Goal: Task Accomplishment & Management: Use online tool/utility

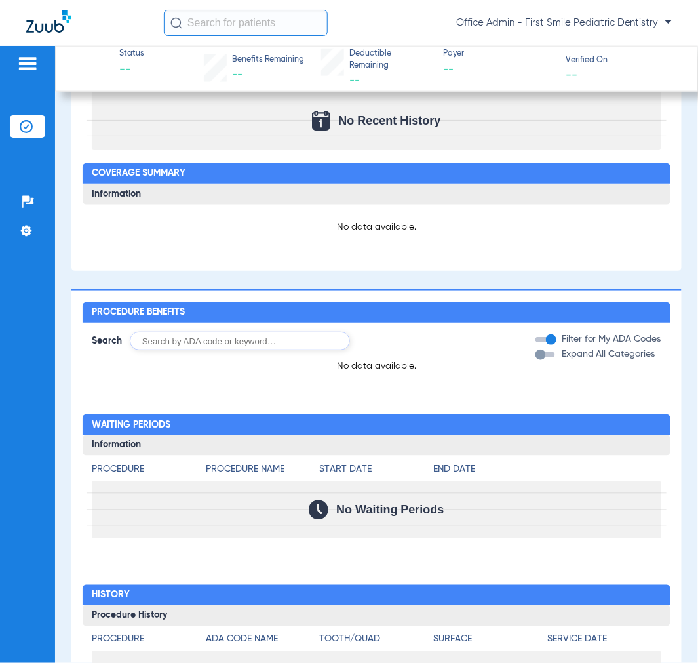
scroll to position [265, 0]
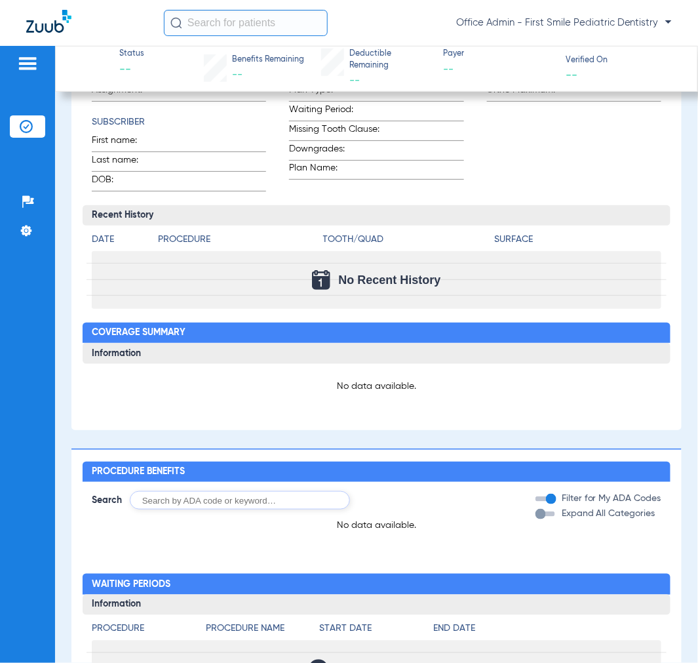
click at [37, 68] on img at bounding box center [27, 64] width 21 height 16
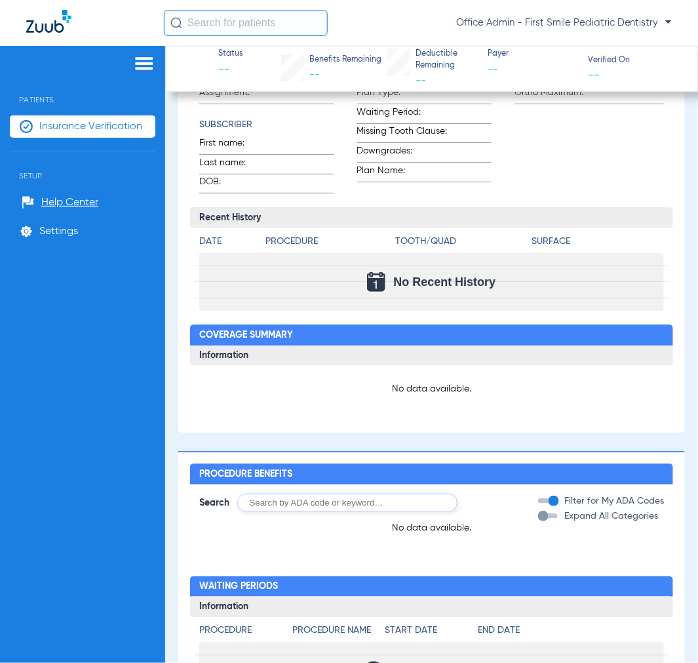
scroll to position [267, 0]
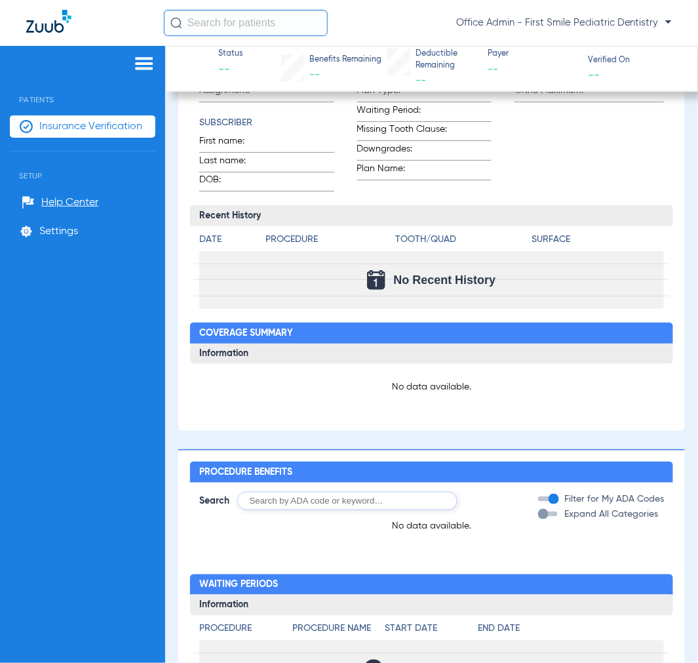
click at [84, 125] on span "Insurance Verification" at bounding box center [90, 126] width 103 height 13
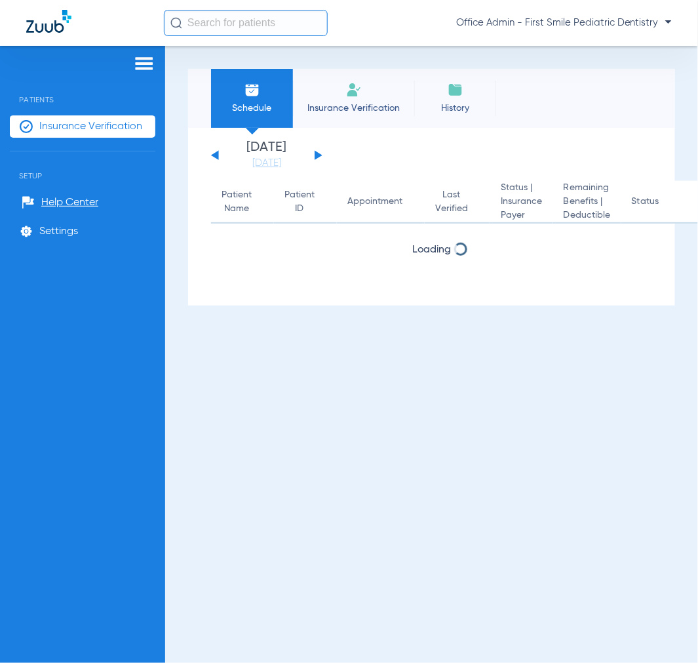
click at [318, 156] on button at bounding box center [319, 155] width 8 height 10
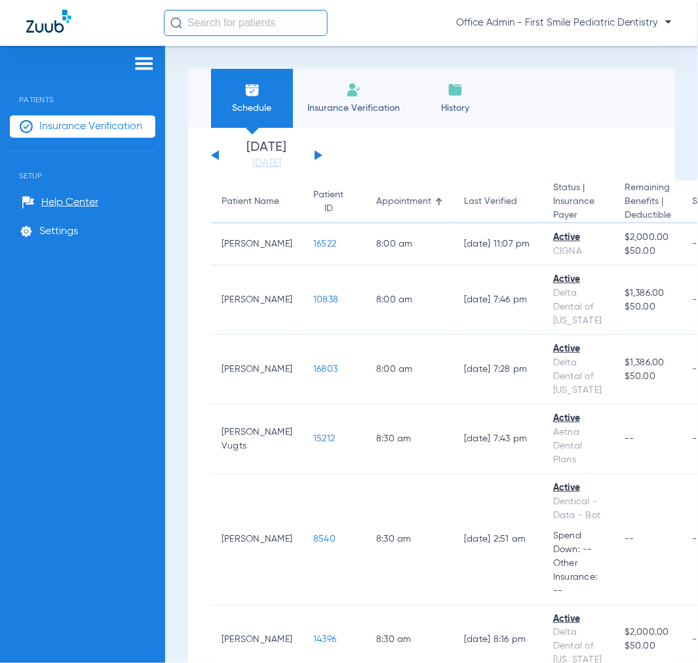
click at [322, 159] on div "[DATE] [DATE] [DATE] [DATE] [DATE] [DATE] [DATE] [DATE] [DATE] [DATE] [DATE] [D…" at bounding box center [266, 155] width 111 height 29
click at [317, 158] on button at bounding box center [319, 155] width 8 height 10
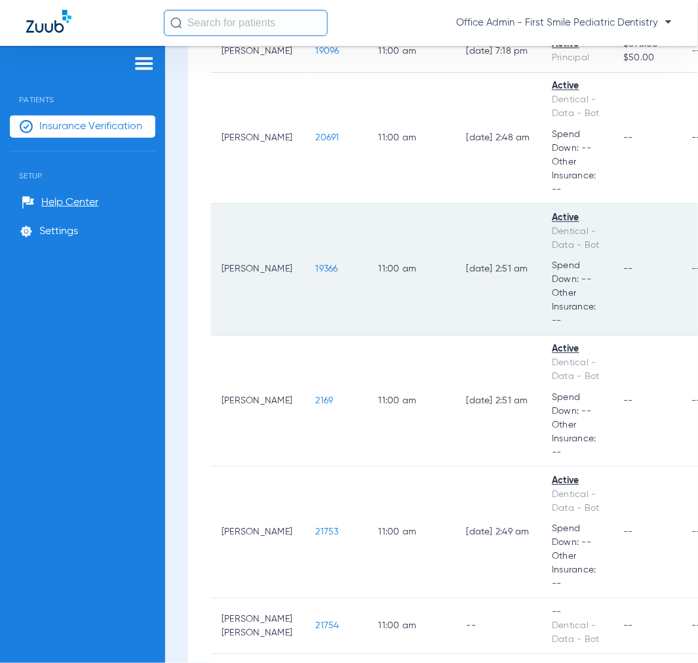
scroll to position [2039, 0]
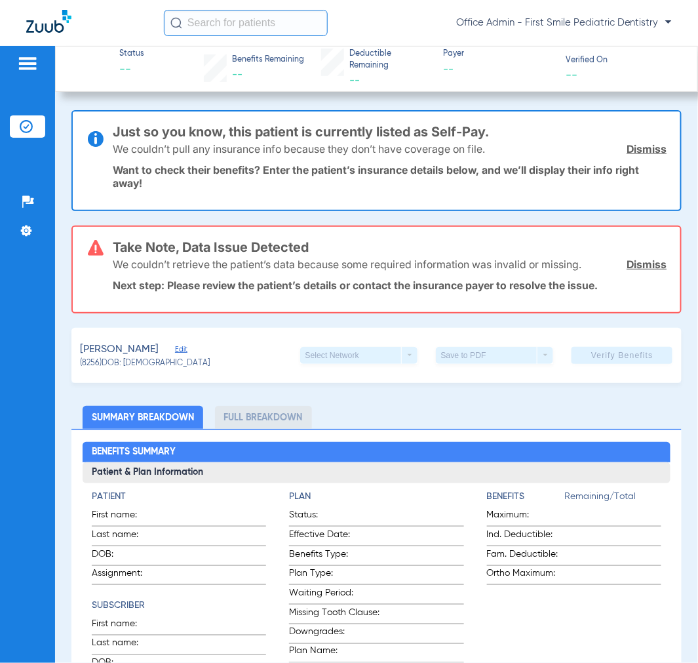
click at [24, 69] on img at bounding box center [27, 64] width 21 height 16
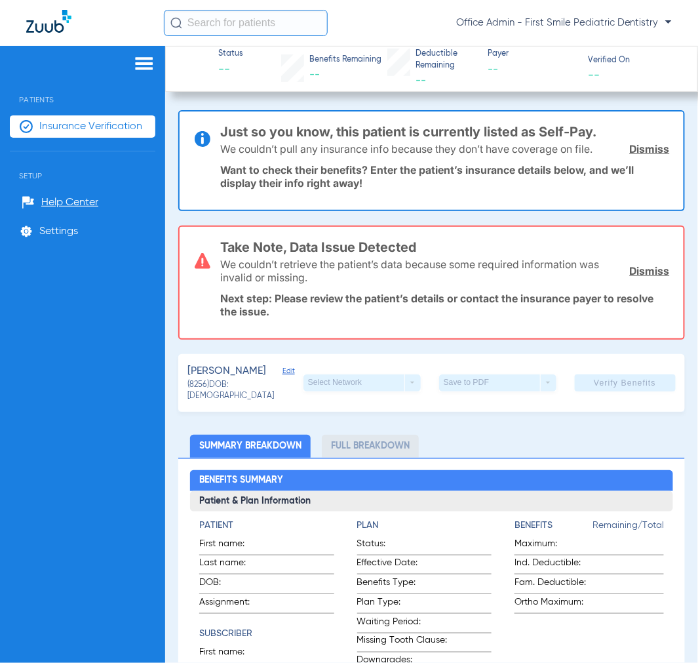
click at [69, 131] on span "Insurance Verification" at bounding box center [90, 126] width 103 height 13
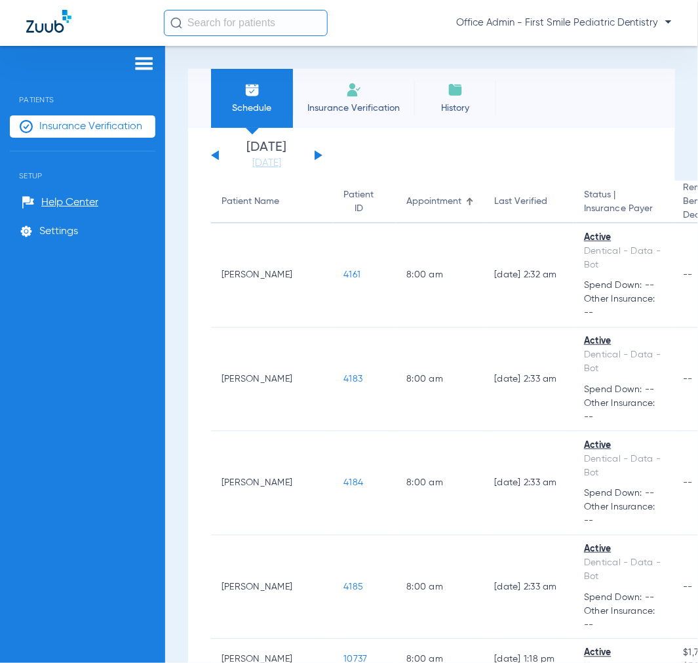
click at [313, 154] on div "[DATE] [DATE] [DATE] [DATE] [DATE] [DATE] [DATE] [DATE] [DATE] [DATE] [DATE] [D…" at bounding box center [266, 155] width 111 height 29
click at [317, 154] on button at bounding box center [319, 155] width 8 height 10
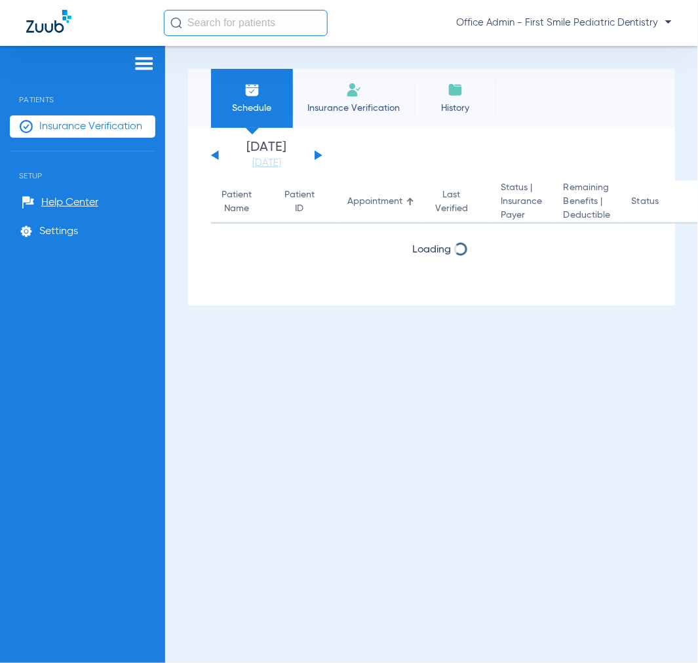
click at [317, 154] on button at bounding box center [319, 155] width 8 height 10
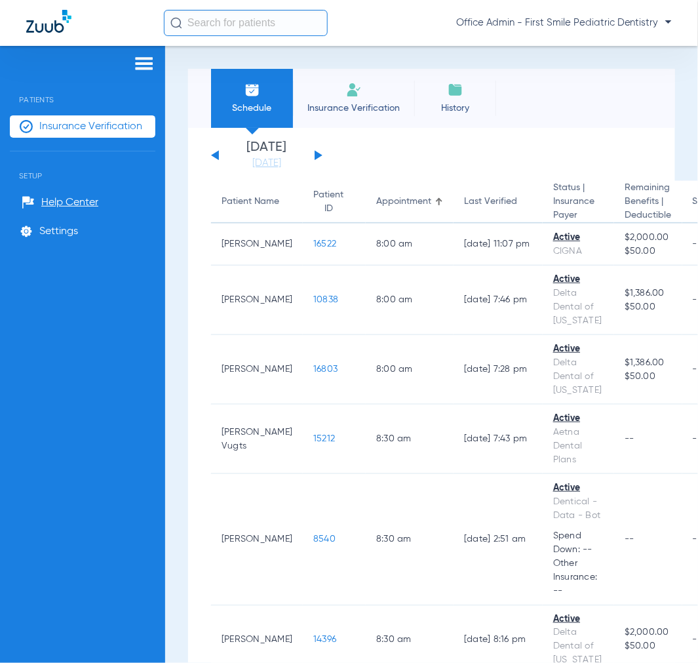
click at [325, 154] on app-single-date-navigator "[DATE] [DATE] [DATE] [DATE] [DATE] [DATE] [DATE] [DATE] [DATE] [DATE] [DATE] [D…" at bounding box center [431, 155] width 441 height 29
click at [317, 156] on button at bounding box center [319, 155] width 8 height 10
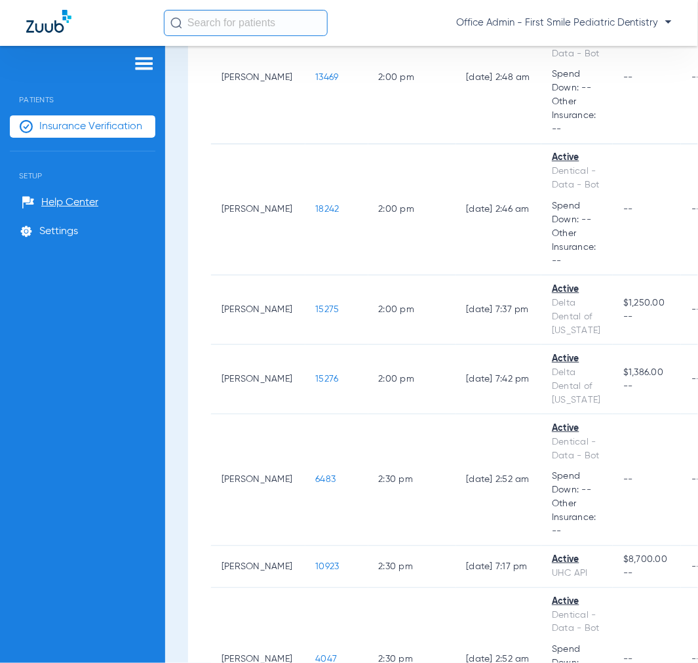
scroll to position [3278, 0]
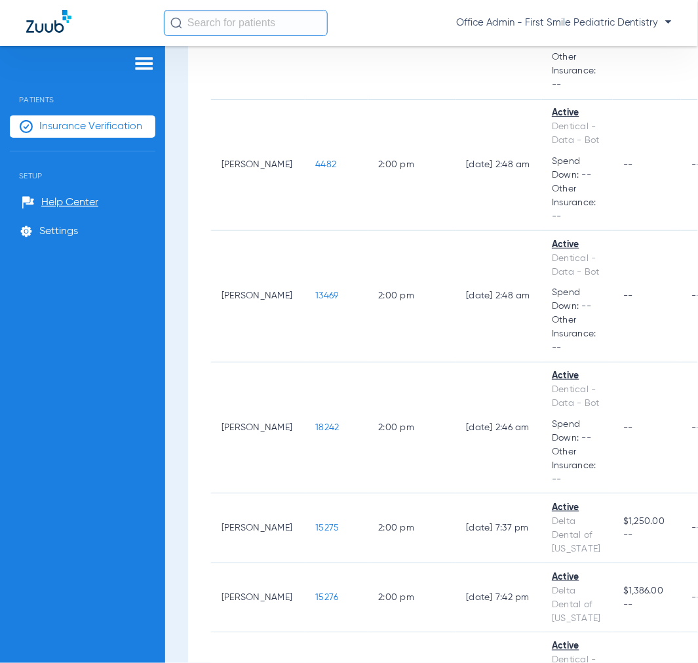
click at [227, 18] on input "text" at bounding box center [246, 23] width 164 height 26
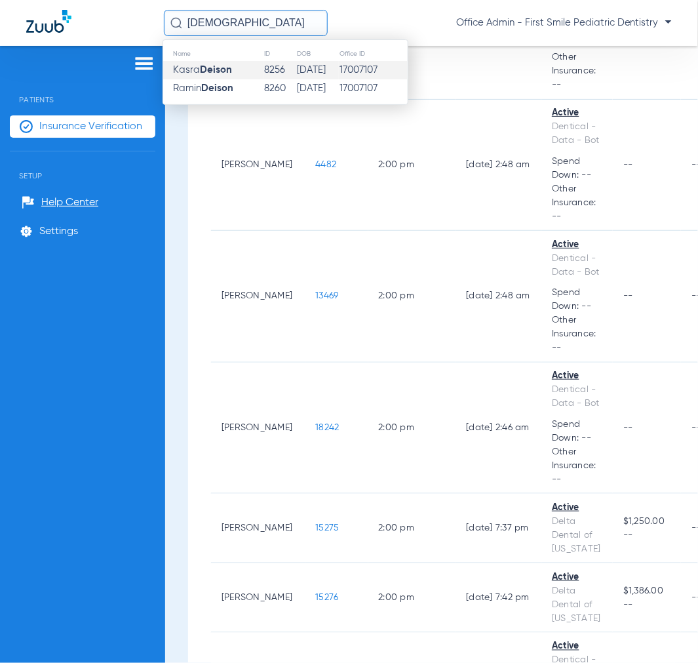
type input "[DEMOGRAPHIC_DATA]"
click at [238, 75] on td "[PERSON_NAME]" at bounding box center [213, 70] width 100 height 18
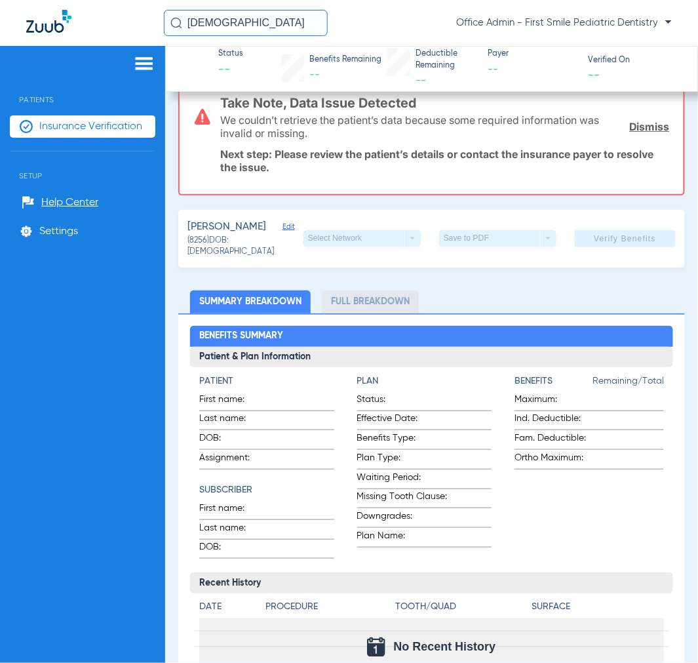
scroll to position [143, 0]
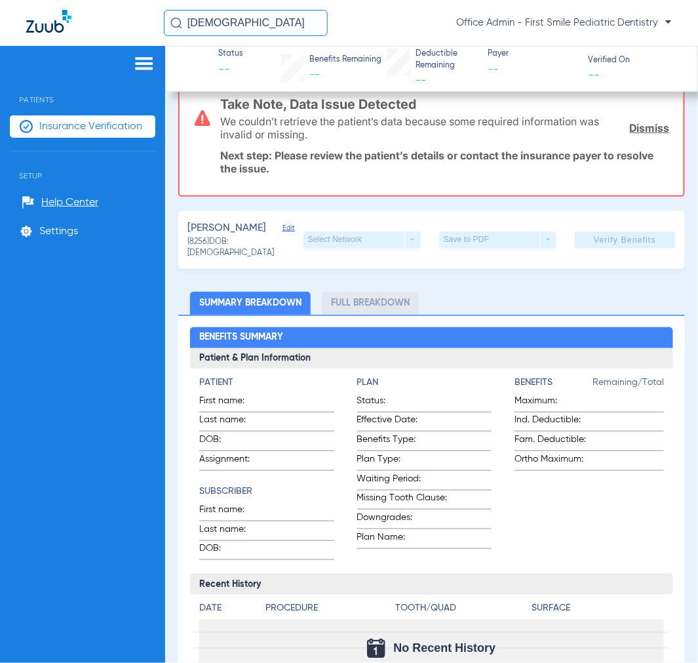
click at [96, 123] on span "Insurance Verification" at bounding box center [90, 126] width 103 height 13
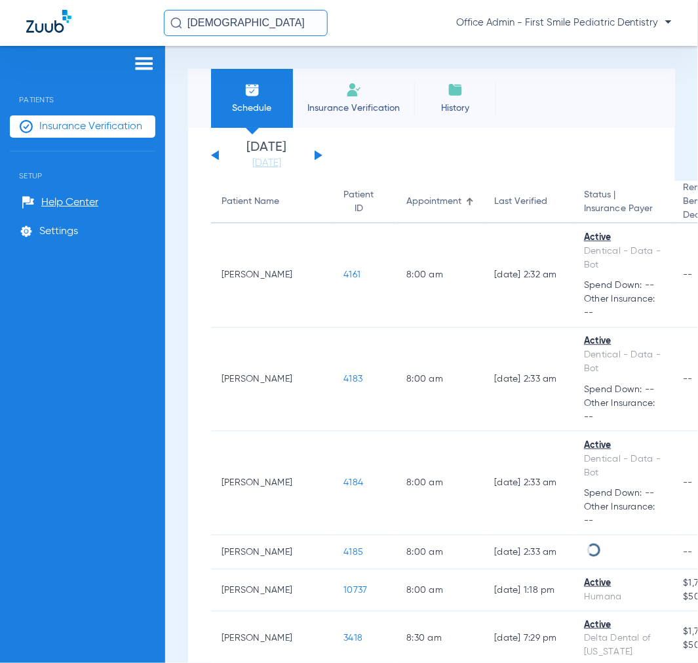
click at [319, 151] on div "[DATE] [DATE] [DATE] [DATE] [DATE] [DATE] [DATE] [DATE] [DATE] [DATE] [DATE] [D…" at bounding box center [266, 155] width 111 height 29
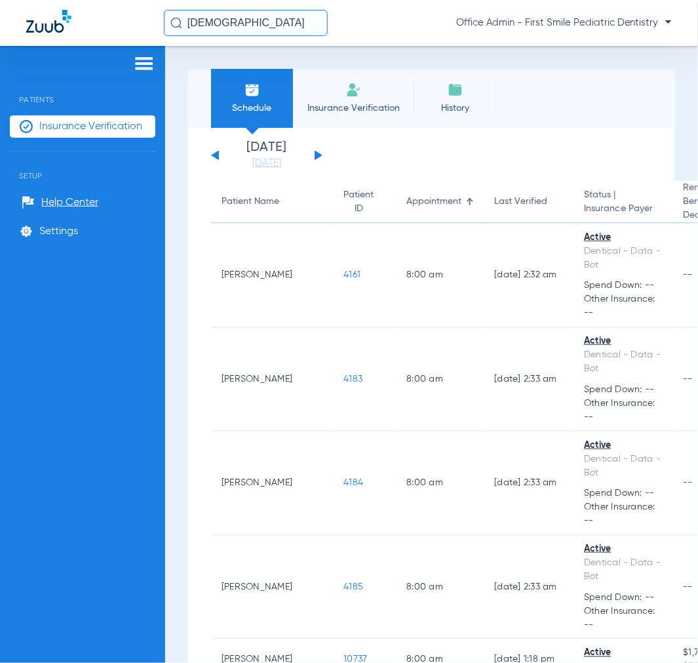
click at [319, 151] on div "[DATE] [DATE] [DATE] [DATE] [DATE] [DATE] [DATE] [DATE] [DATE] [DATE] [DATE] [D…" at bounding box center [266, 155] width 111 height 29
click at [318, 159] on div "[DATE] [DATE] [DATE] [DATE] [DATE] [DATE] [DATE] [DATE] [DATE] [DATE] [DATE] [D…" at bounding box center [266, 155] width 111 height 29
click at [317, 155] on button at bounding box center [319, 155] width 8 height 10
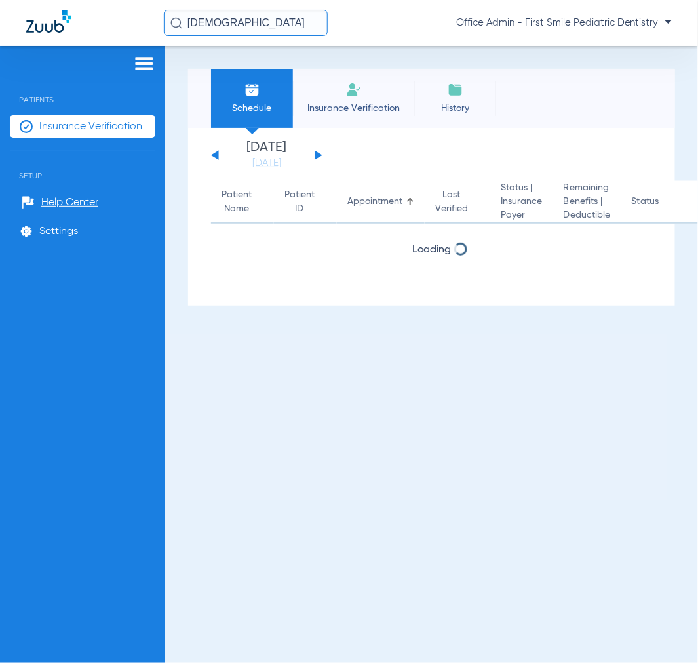
click at [317, 155] on button at bounding box center [319, 155] width 8 height 10
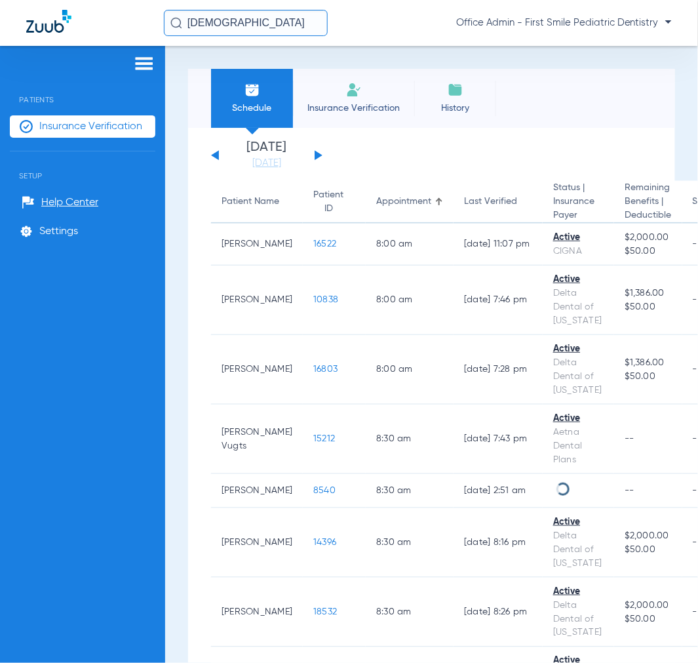
click at [317, 155] on button at bounding box center [319, 155] width 8 height 10
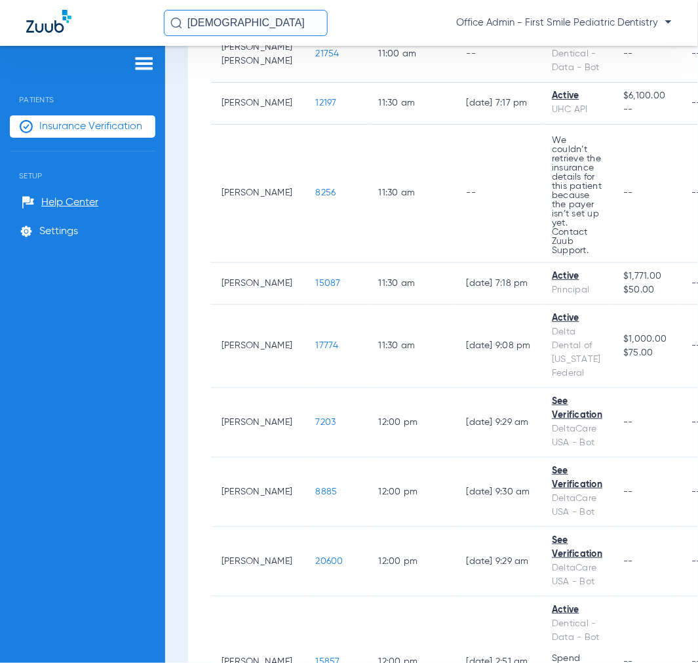
scroll to position [2476, 0]
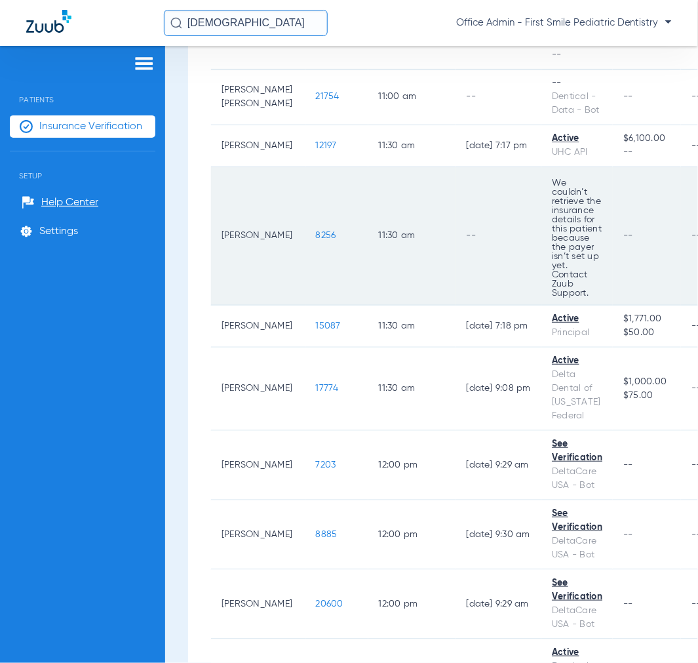
click at [631, 234] on span "--" at bounding box center [628, 235] width 10 height 9
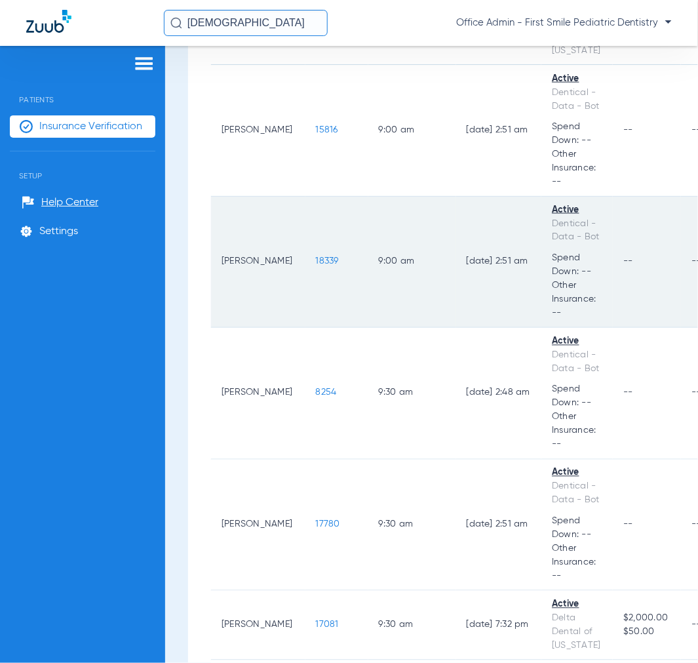
scroll to position [0, 0]
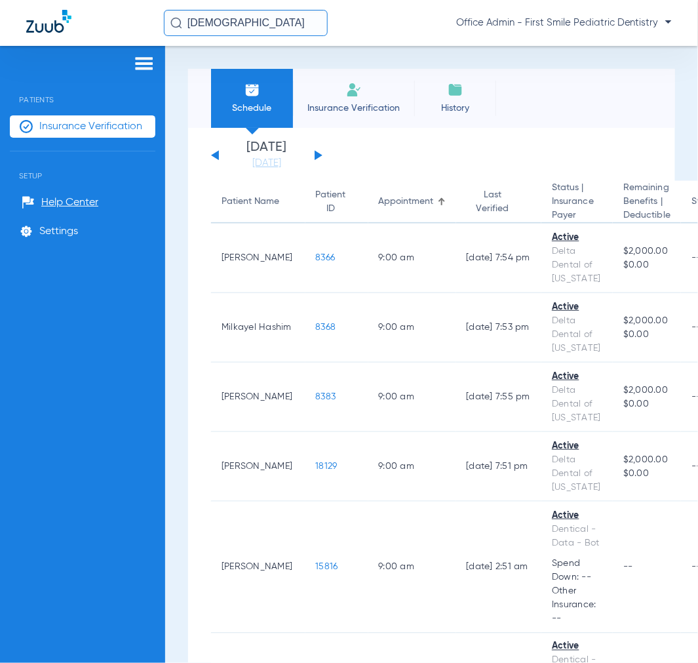
click at [220, 154] on div "[DATE] [DATE] [DATE] [DATE] [DATE] [DATE] [DATE] [DATE] [DATE] [DATE] [DATE] [D…" at bounding box center [266, 155] width 111 height 29
click at [309, 151] on div "[DATE] [DATE] [DATE] [DATE] [DATE] [DATE] [DATE] [DATE] [DATE] [DATE] [DATE] [D…" at bounding box center [266, 155] width 111 height 29
click at [317, 153] on button at bounding box center [319, 155] width 8 height 10
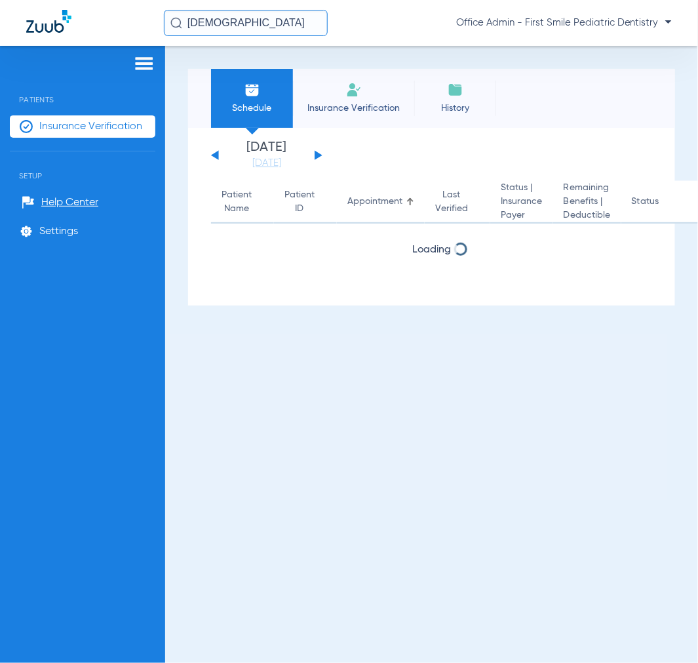
click at [213, 155] on button at bounding box center [215, 155] width 8 height 10
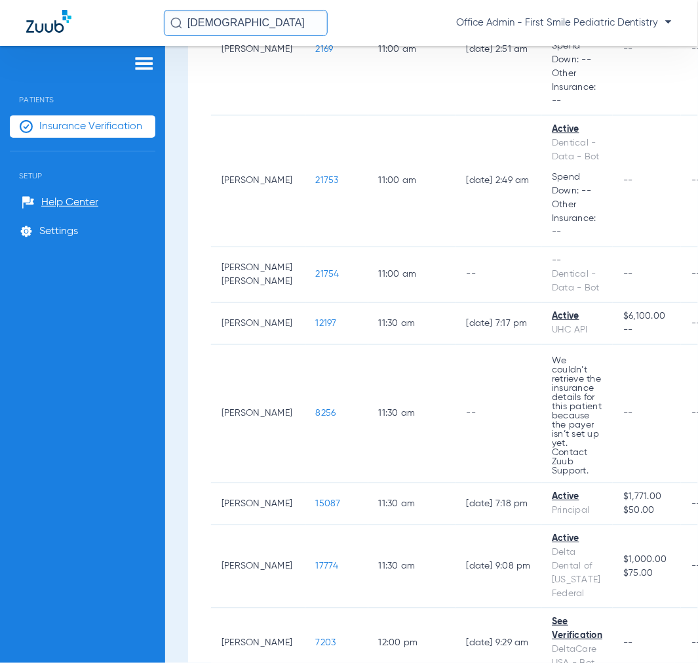
scroll to position [2403, 0]
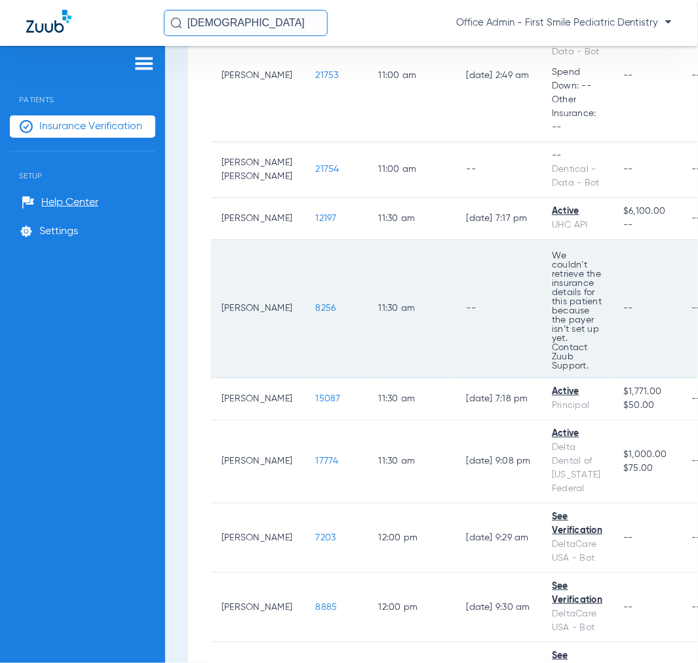
click at [632, 311] on span "--" at bounding box center [628, 307] width 10 height 9
click at [627, 303] on span "--" at bounding box center [628, 307] width 10 height 9
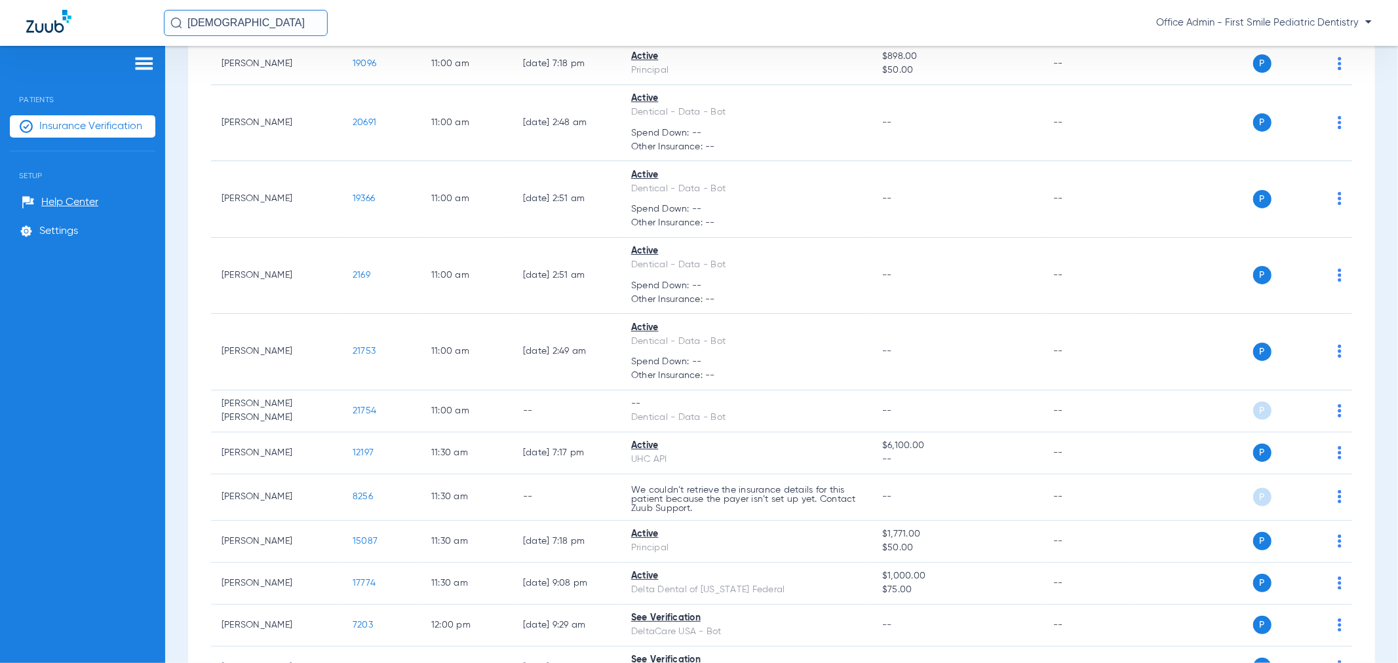
scroll to position [1237, 0]
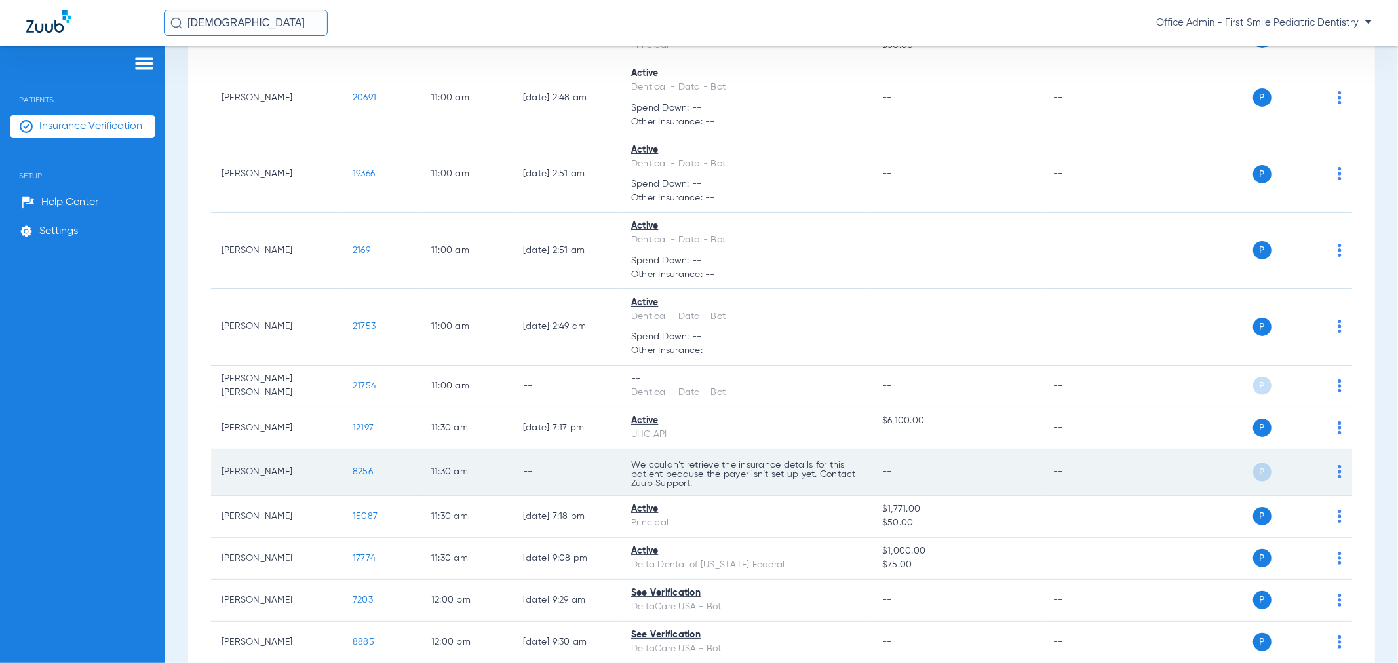
click at [697, 474] on div "P S" at bounding box center [1236, 472] width 210 height 18
click at [697, 476] on td "P S" at bounding box center [1241, 473] width 221 height 47
click at [697, 475] on img at bounding box center [1340, 471] width 4 height 13
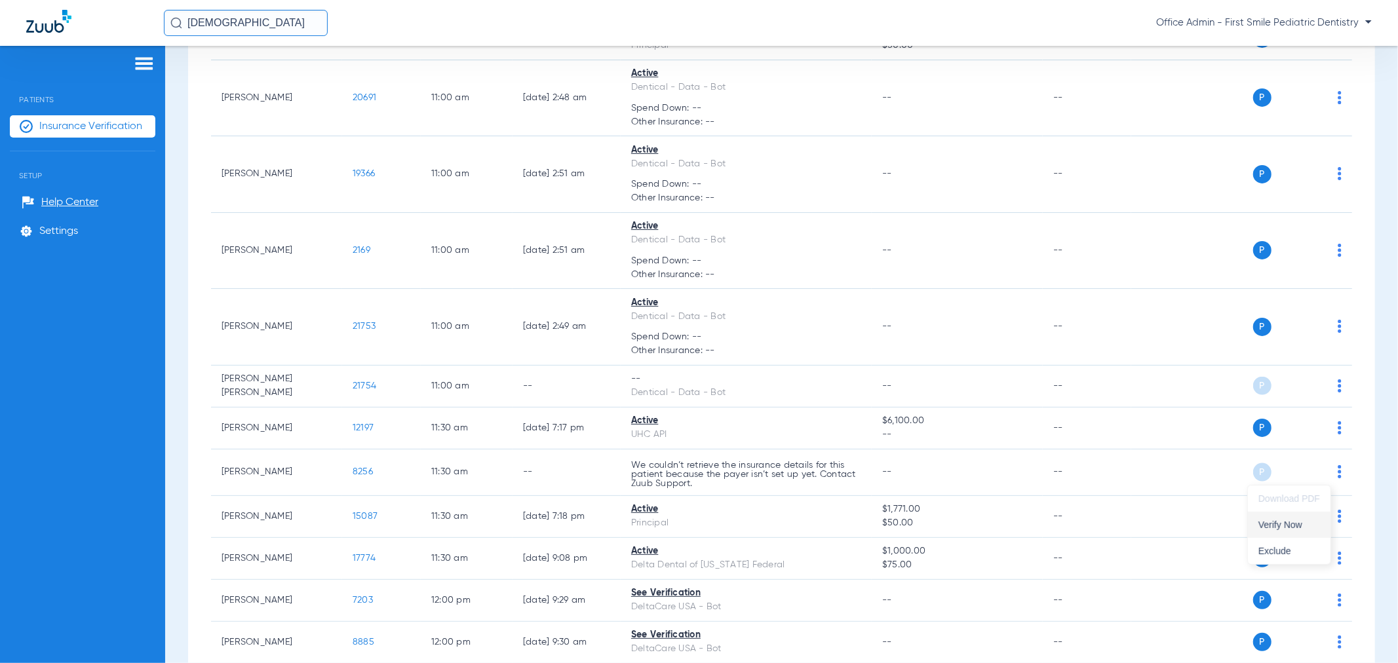
click at [697, 522] on span "Verify Now" at bounding box center [1289, 524] width 62 height 9
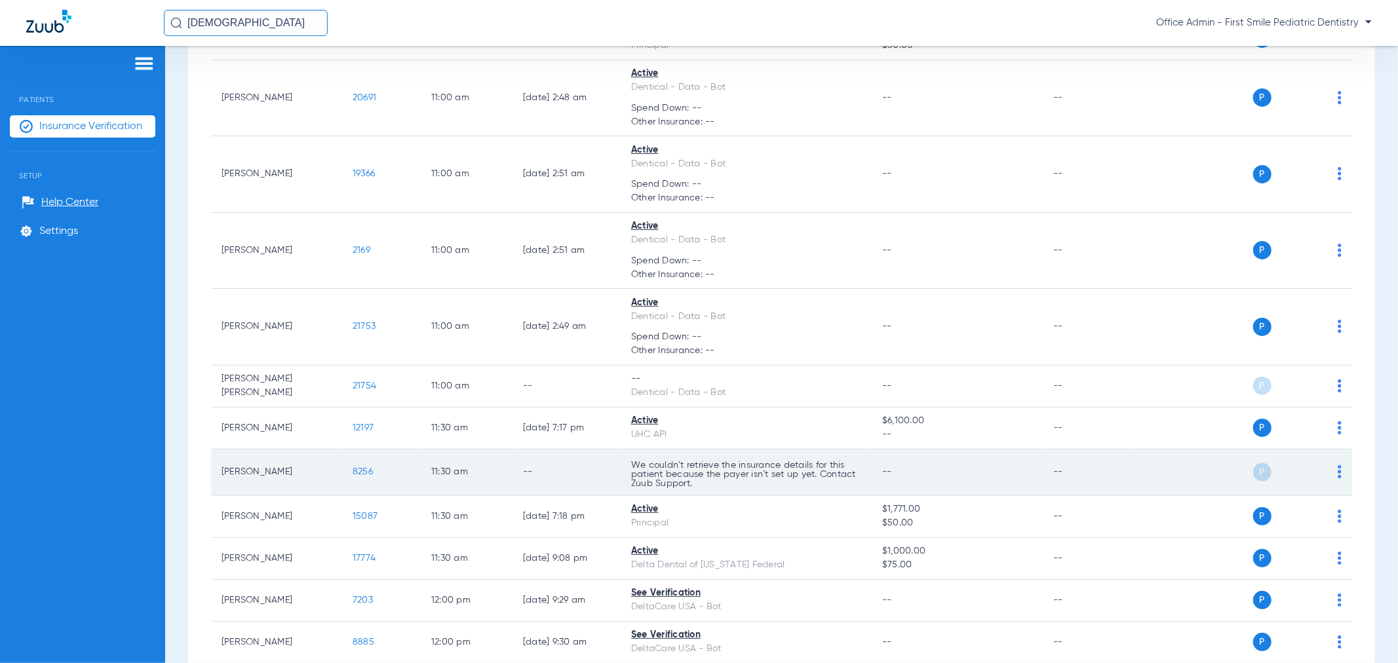
click at [697, 475] on img at bounding box center [1340, 471] width 4 height 13
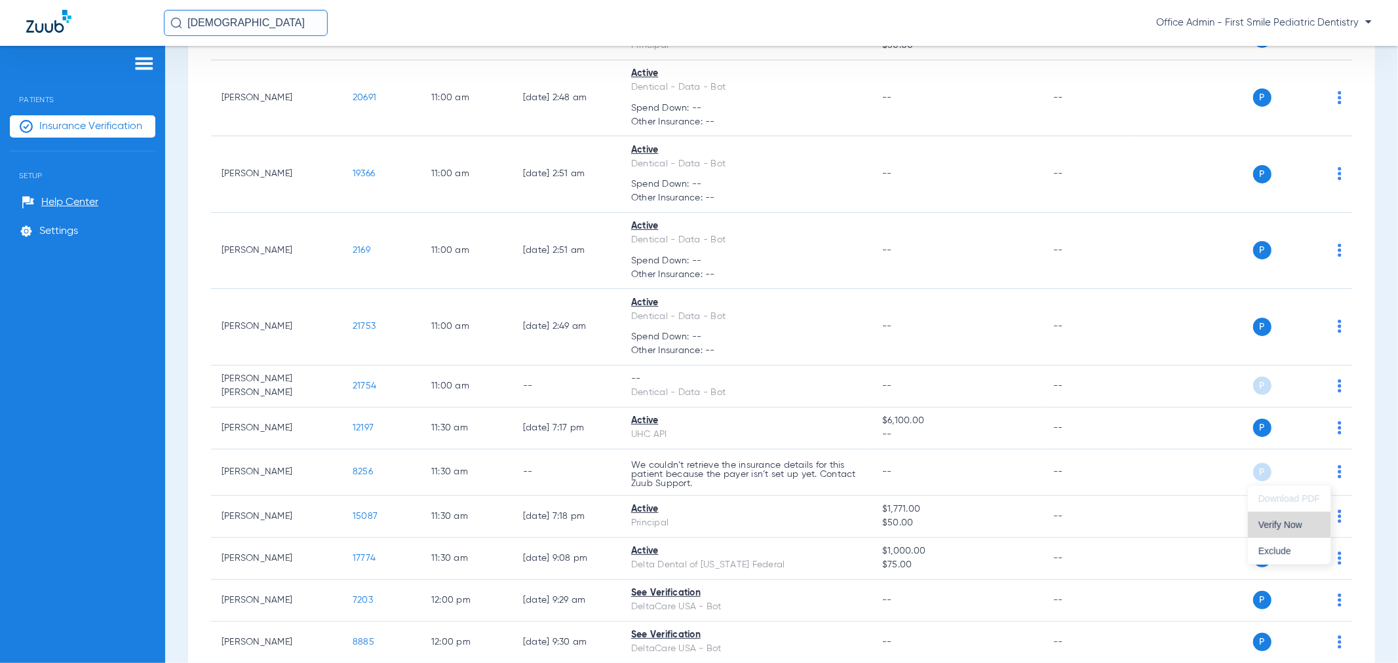
click at [697, 522] on span "Verify Now" at bounding box center [1289, 524] width 62 height 9
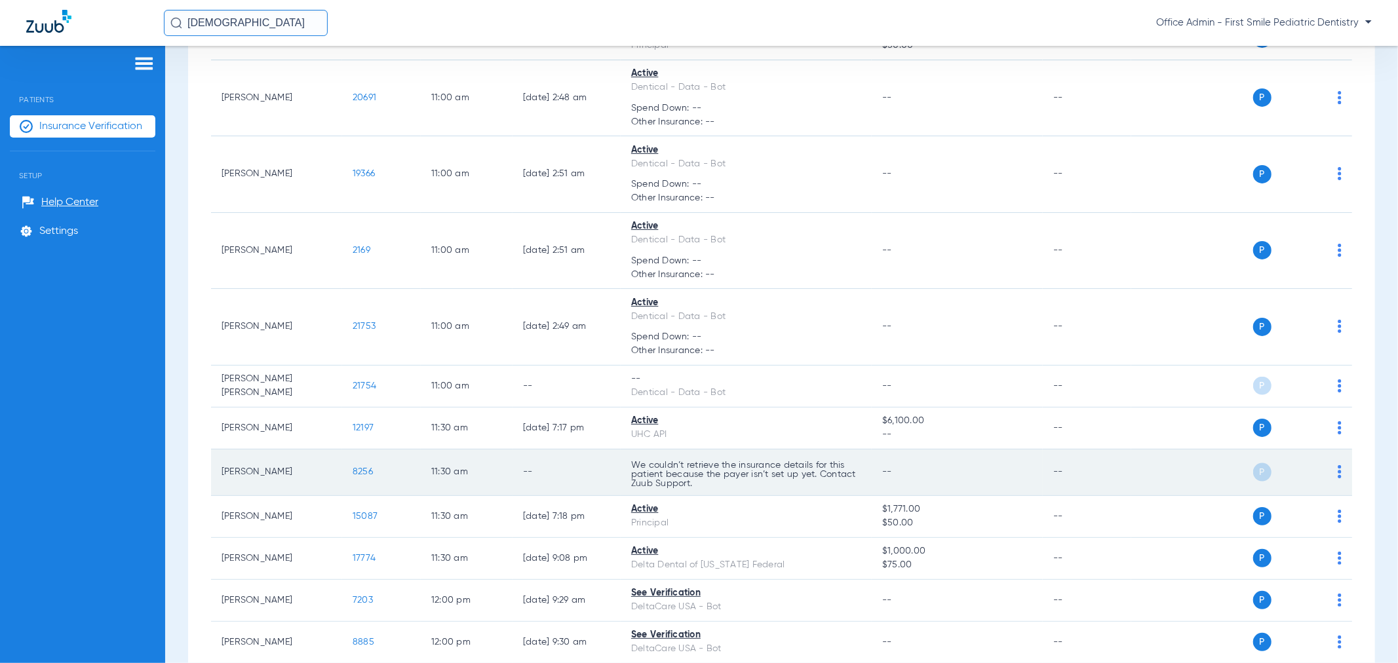
click at [697, 467] on img at bounding box center [1340, 471] width 4 height 13
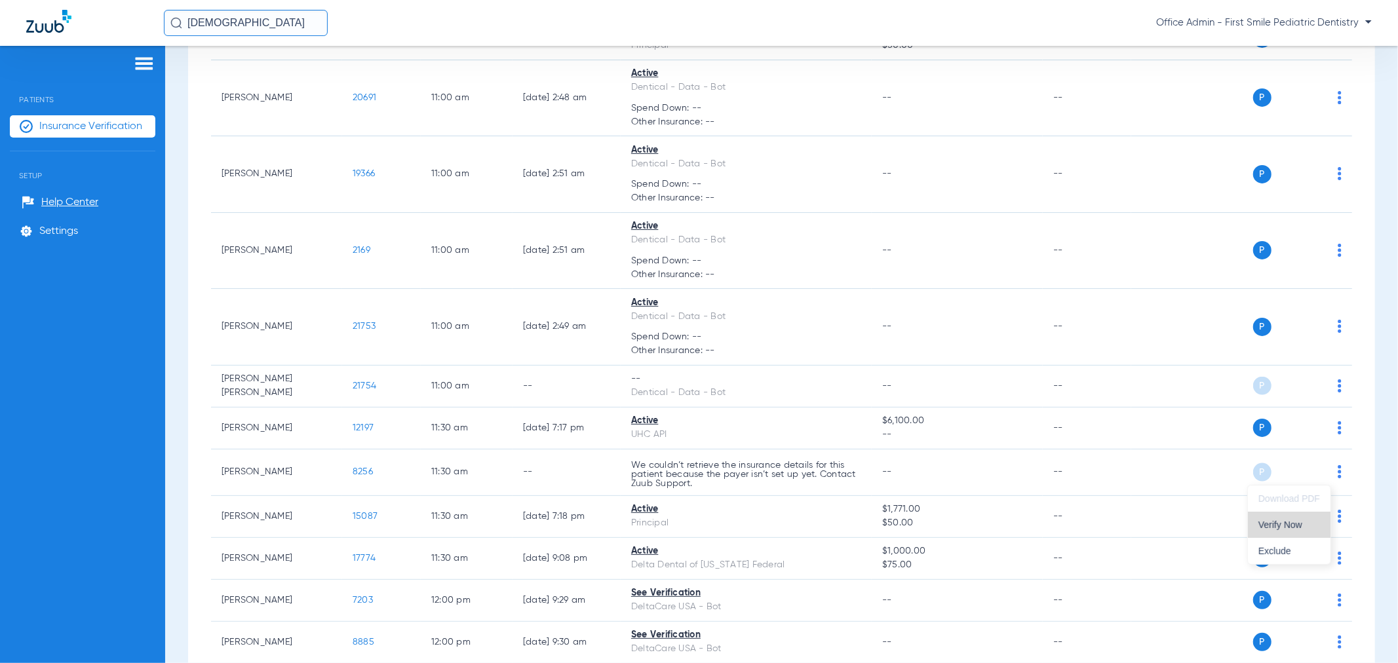
click at [697, 518] on button "Verify Now" at bounding box center [1289, 525] width 83 height 26
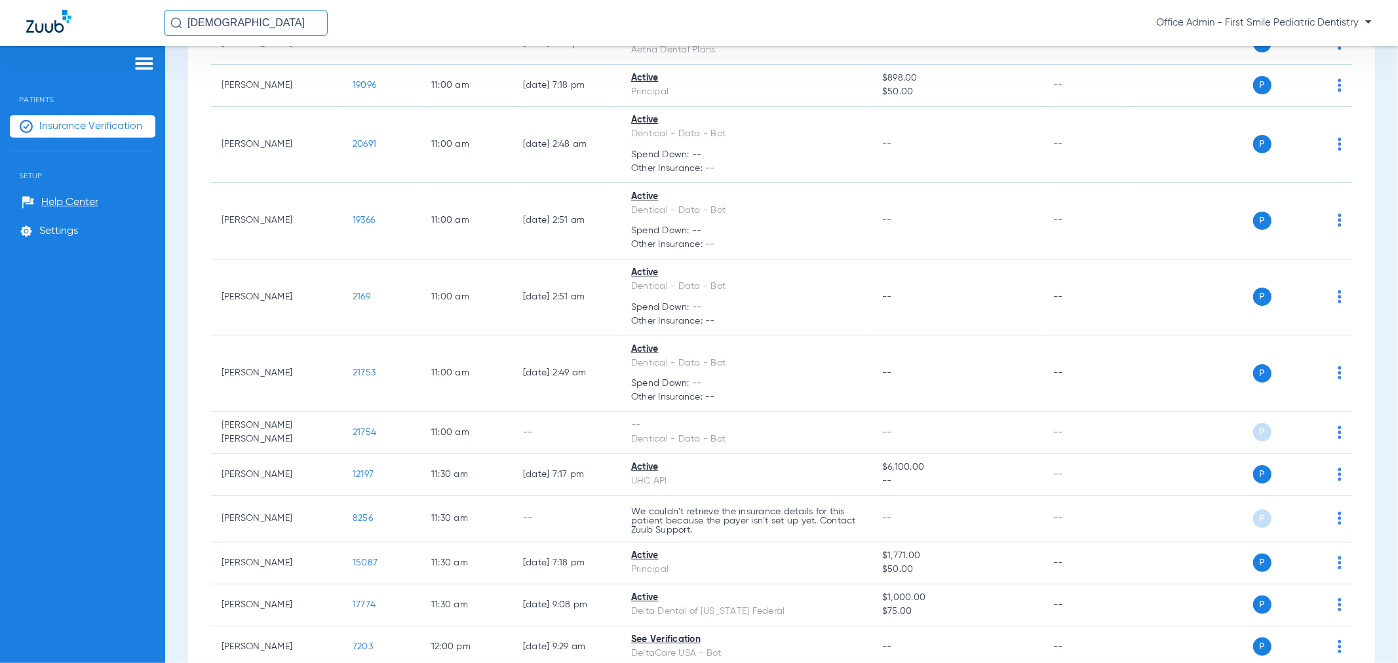
scroll to position [1195, 0]
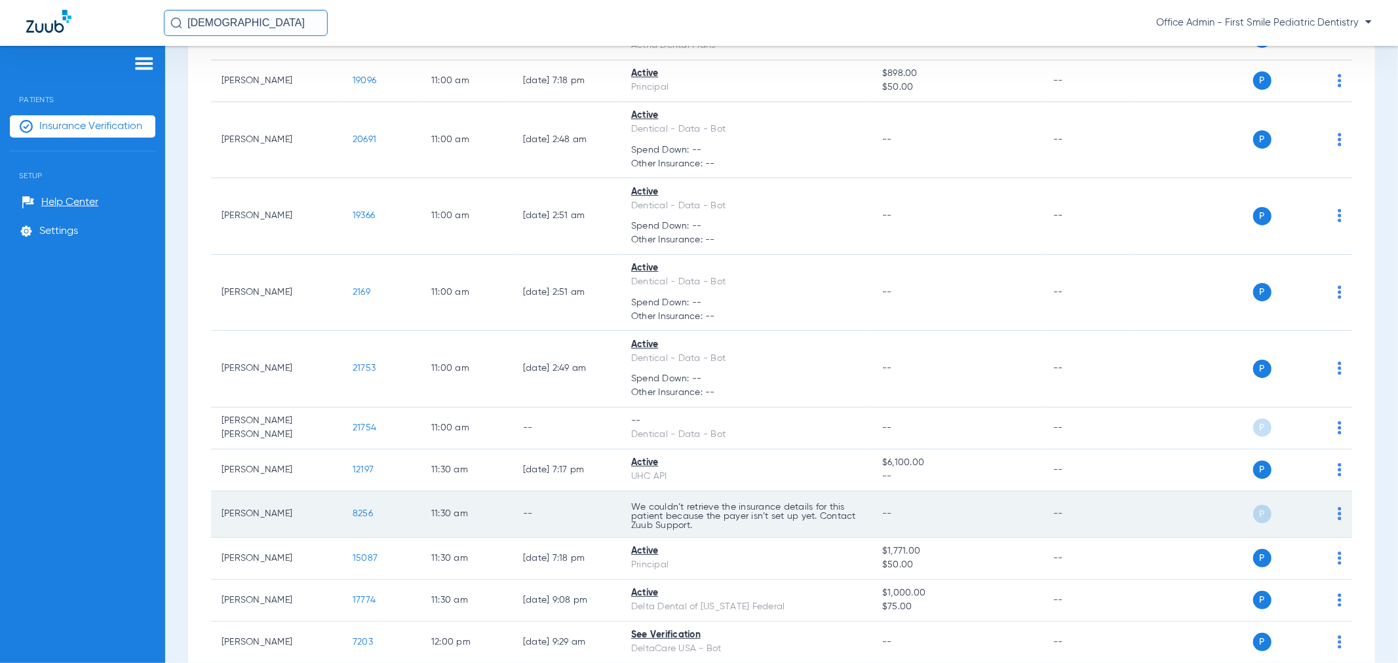
click at [697, 516] on p "We couldn’t retrieve the insurance details for this patient because the payer i…" at bounding box center [746, 517] width 230 height 28
click at [697, 518] on span "--" at bounding box center [887, 513] width 10 height 9
click at [697, 507] on span "P" at bounding box center [1262, 514] width 18 height 18
click at [697, 515] on img at bounding box center [1340, 513] width 4 height 13
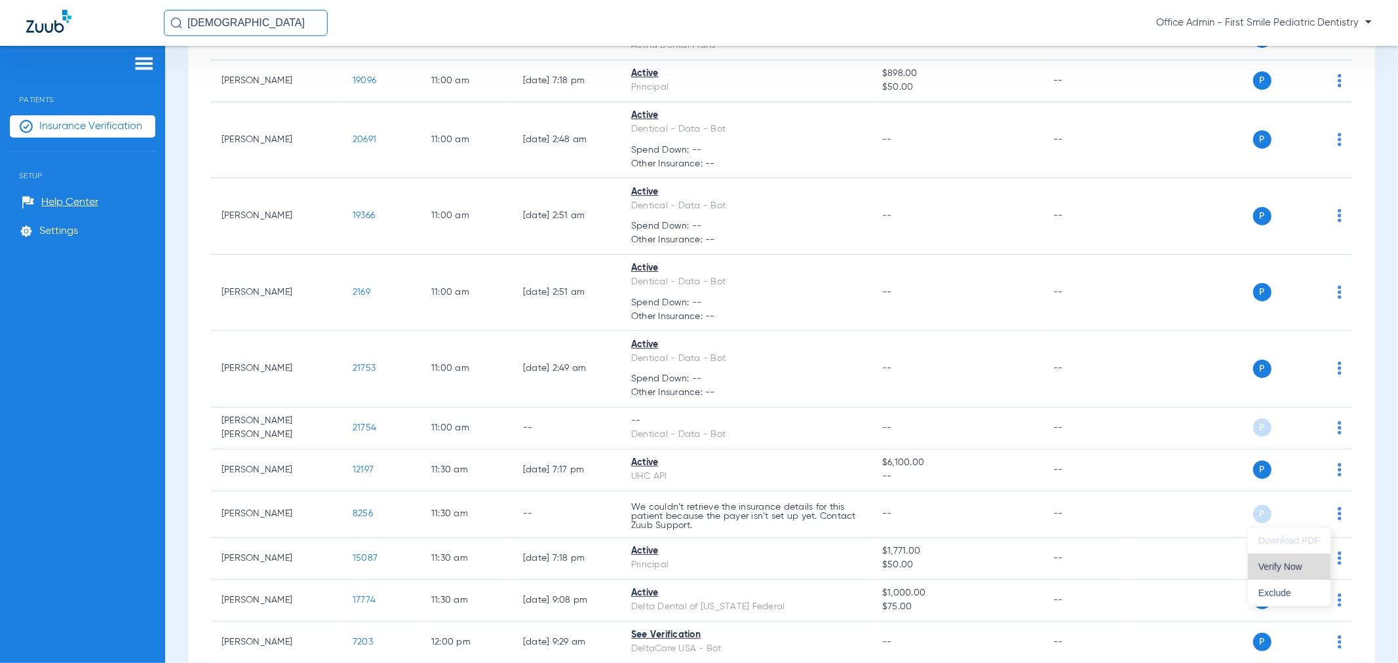
click at [697, 566] on span "Verify Now" at bounding box center [1289, 566] width 62 height 9
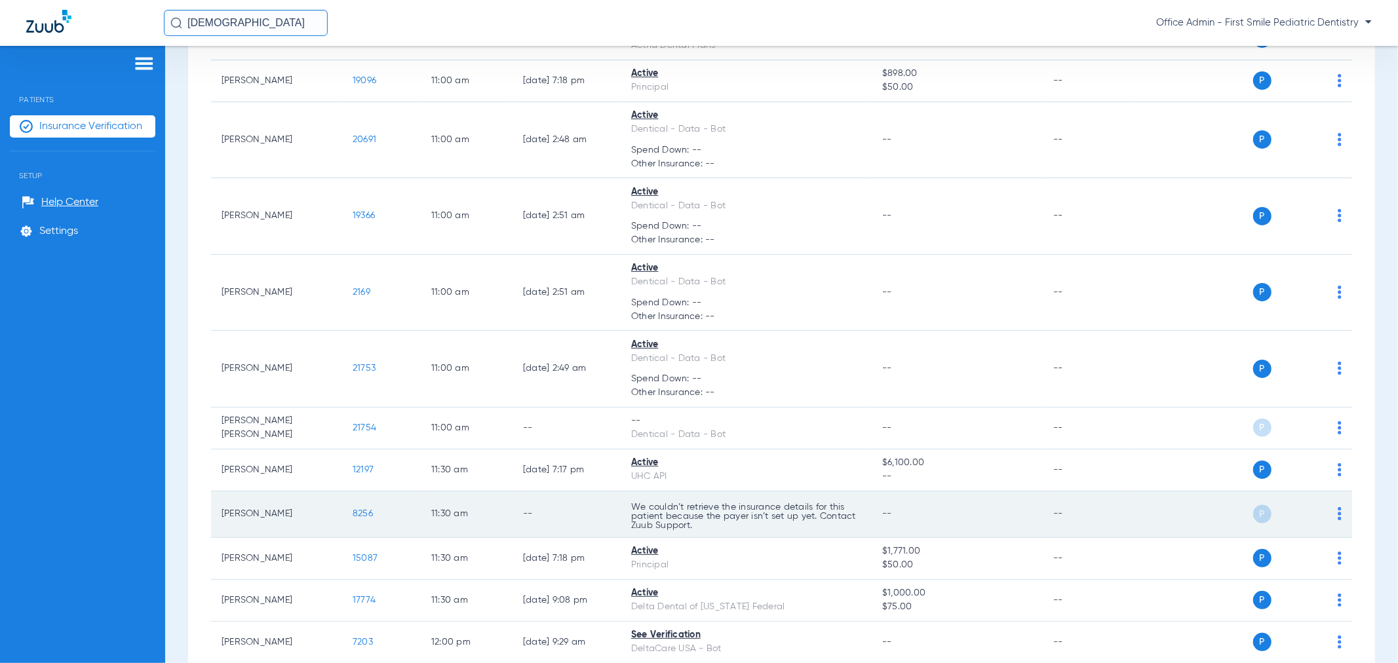
click at [697, 518] on img at bounding box center [1340, 513] width 4 height 13
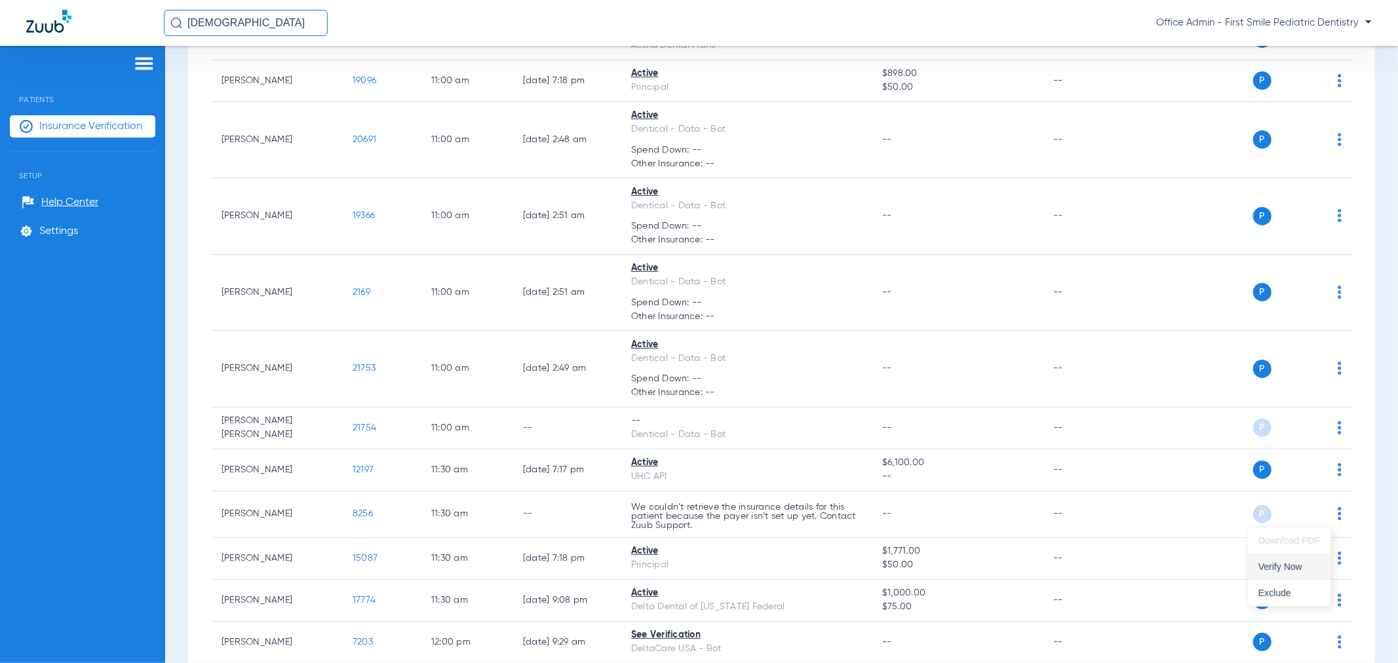
click at [697, 559] on button "Verify Now" at bounding box center [1289, 567] width 83 height 26
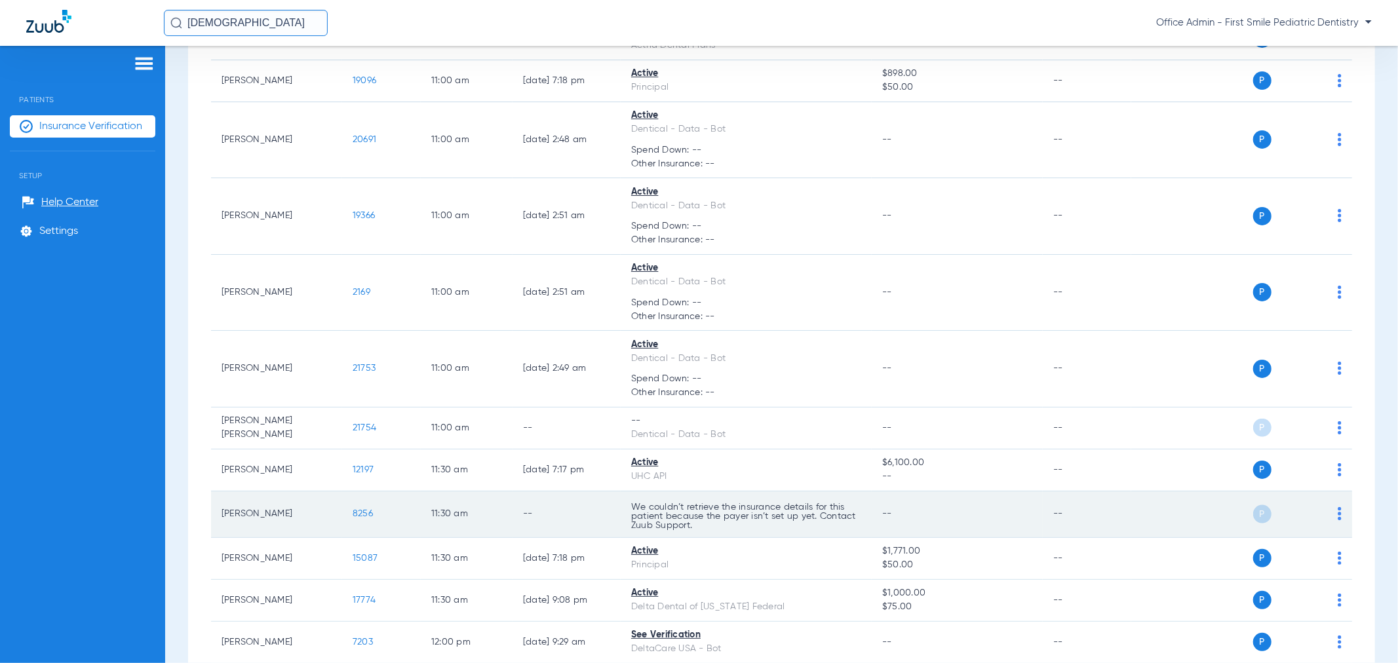
click at [697, 520] on span "S" at bounding box center [1288, 514] width 18 height 18
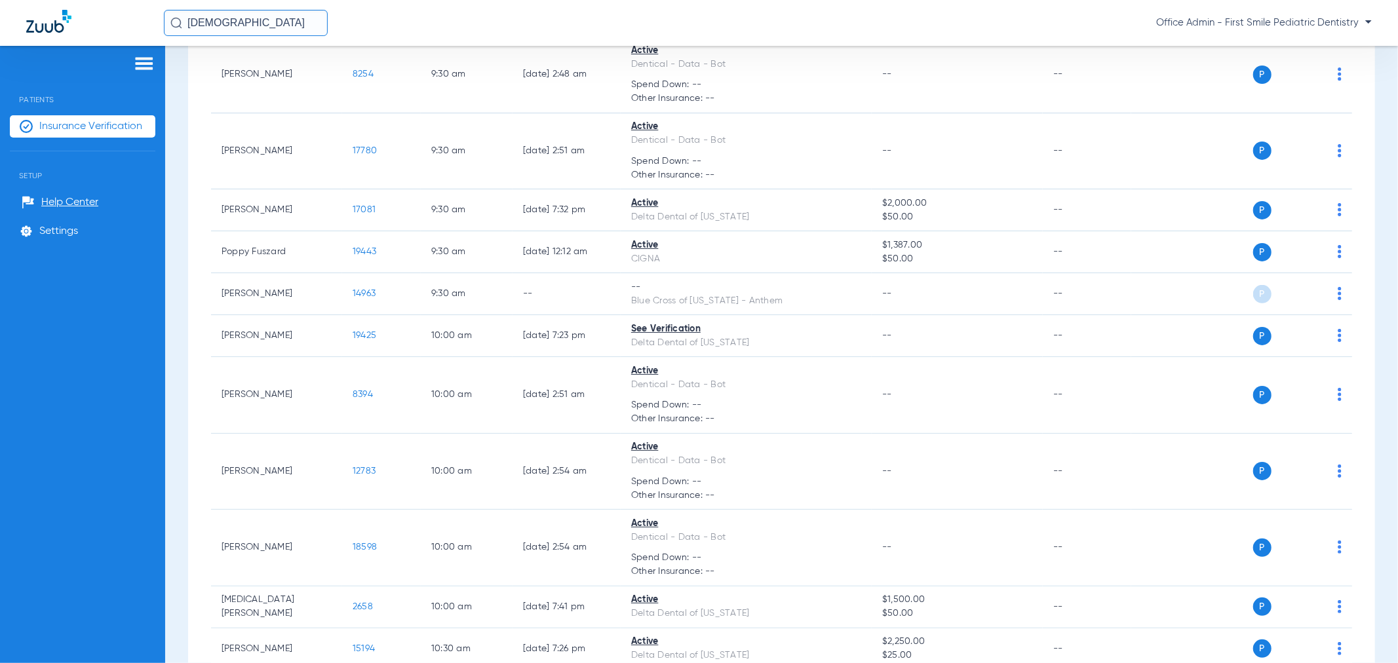
scroll to position [395, 0]
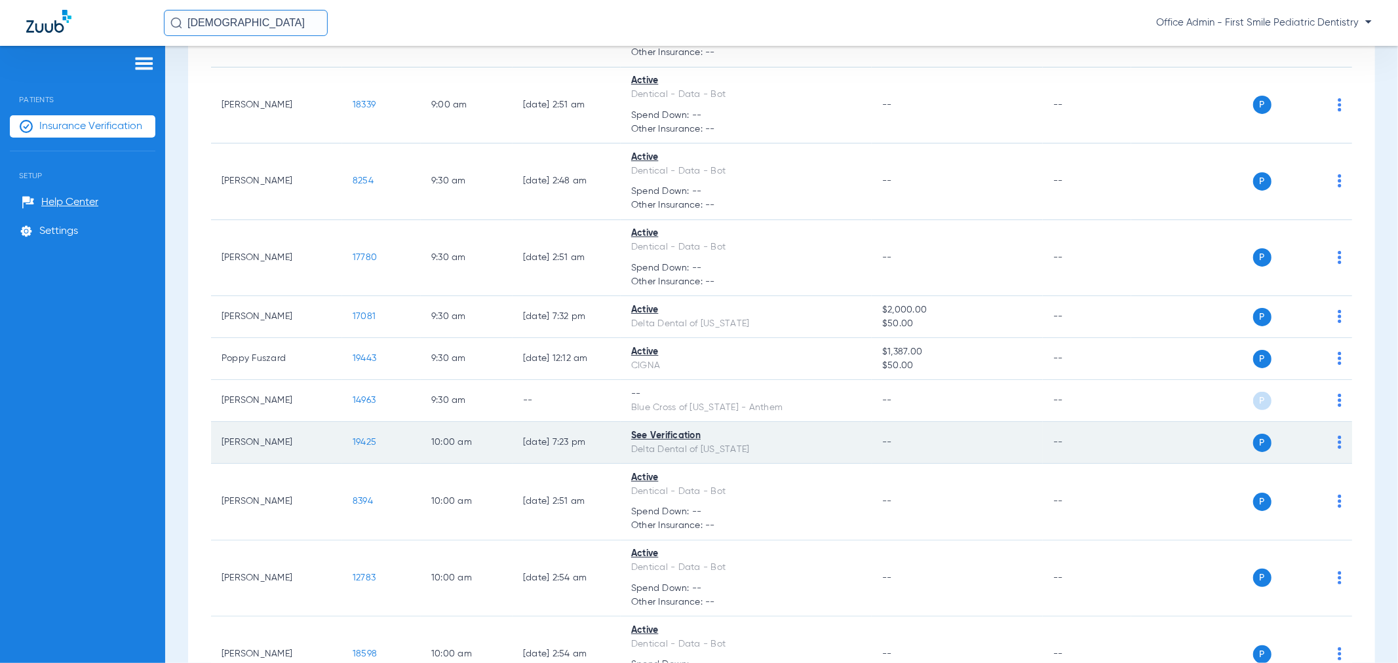
click at [697, 448] on td "--" at bounding box center [957, 443] width 171 height 42
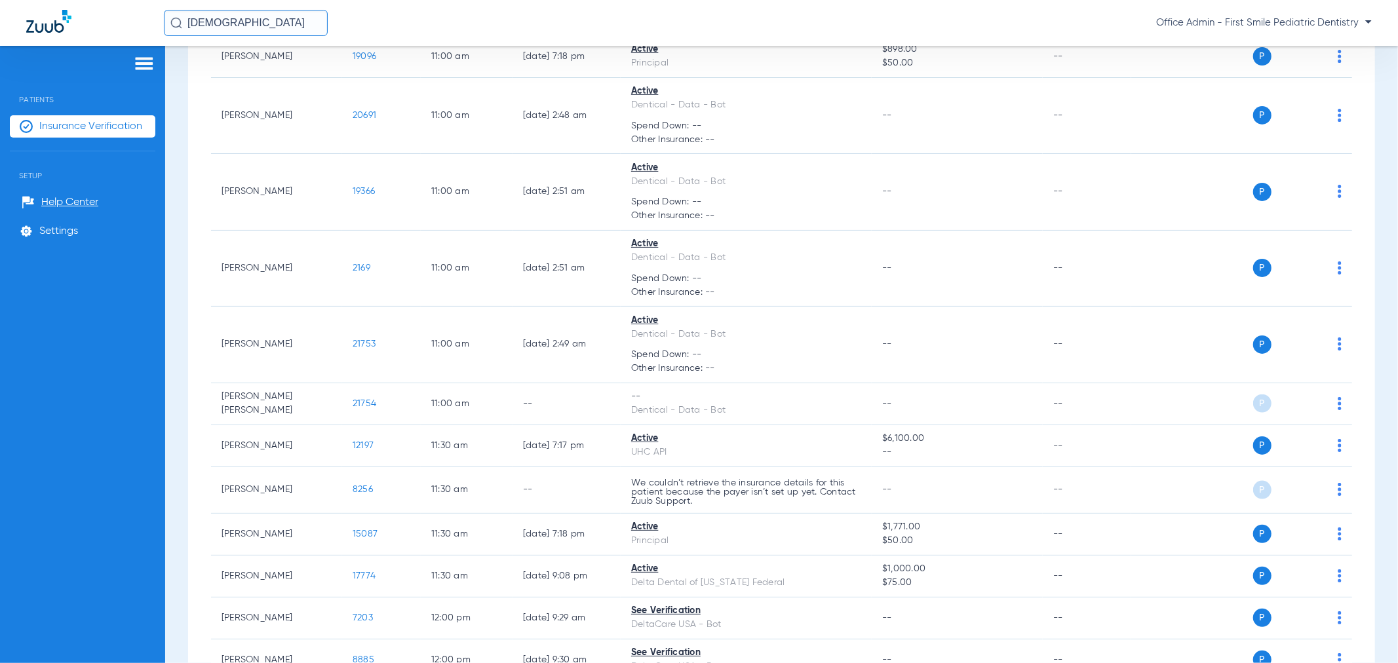
scroll to position [1268, 0]
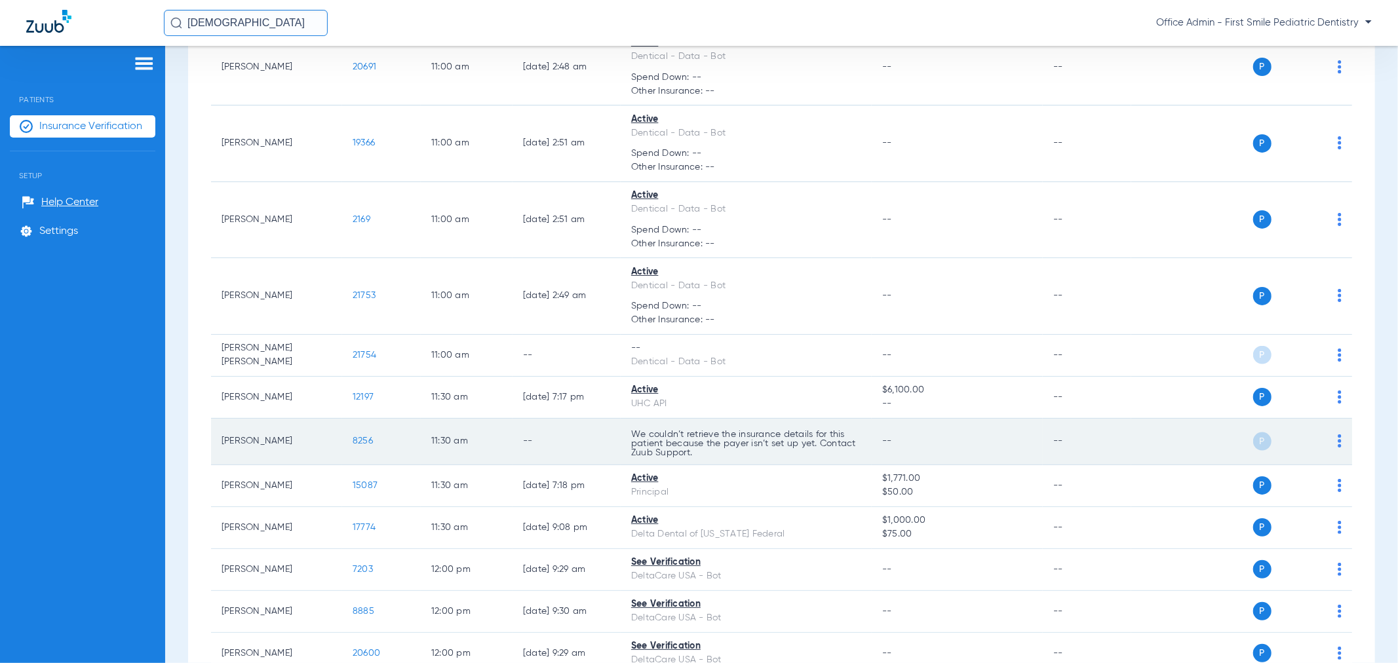
click at [697, 440] on span "--" at bounding box center [887, 441] width 10 height 9
click at [697, 442] on img at bounding box center [1340, 441] width 4 height 13
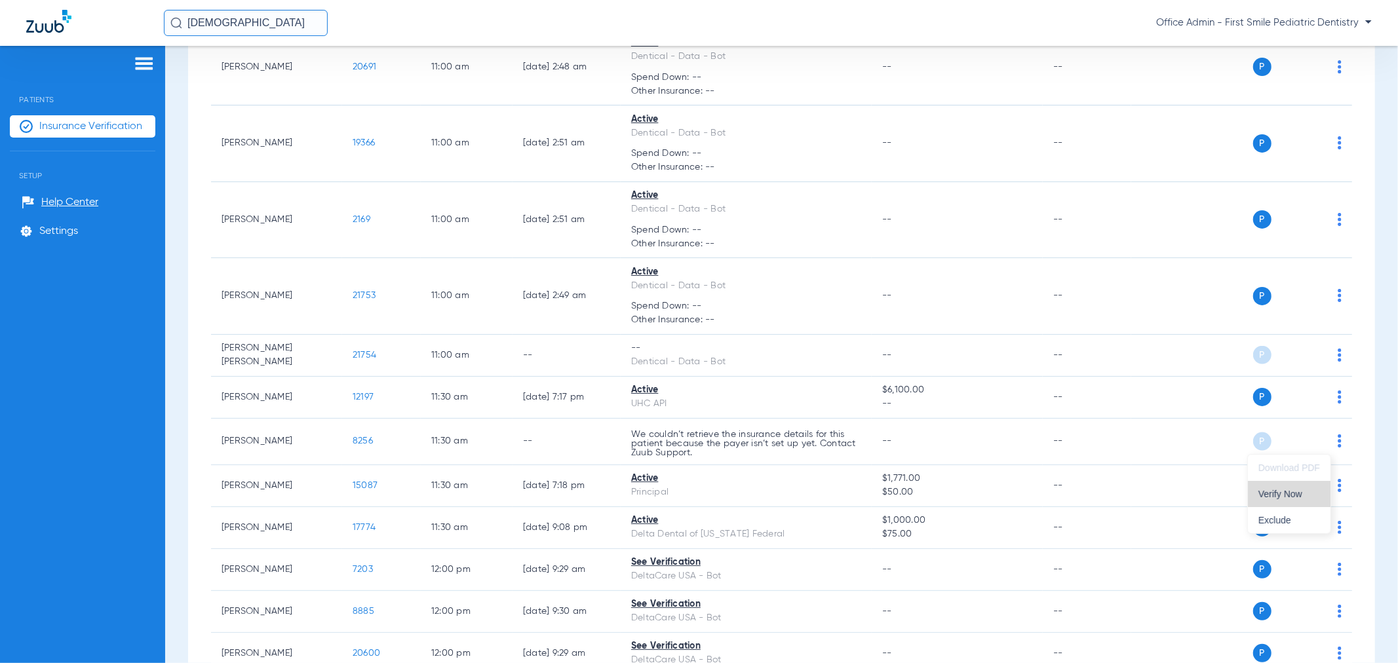
click at [697, 494] on span "Verify Now" at bounding box center [1289, 494] width 62 height 9
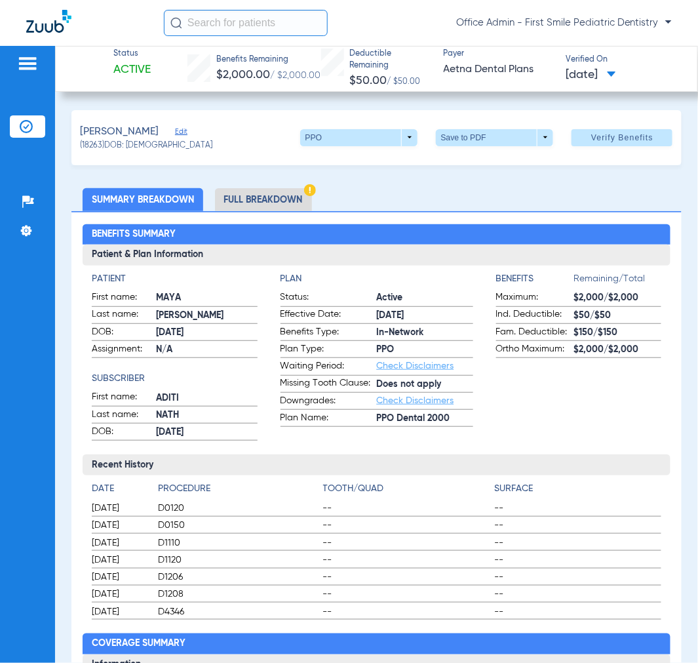
click at [31, 66] on img at bounding box center [27, 64] width 21 height 16
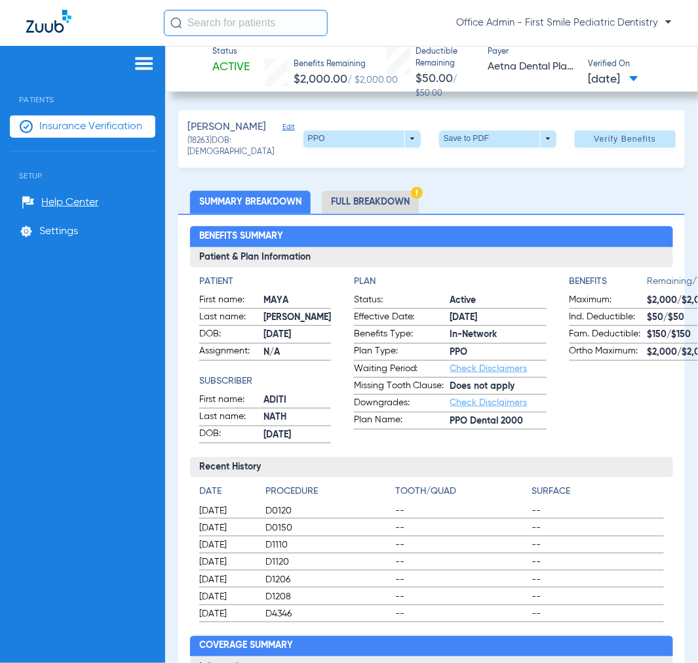
click at [53, 122] on span "Insurance Verification" at bounding box center [90, 126] width 103 height 13
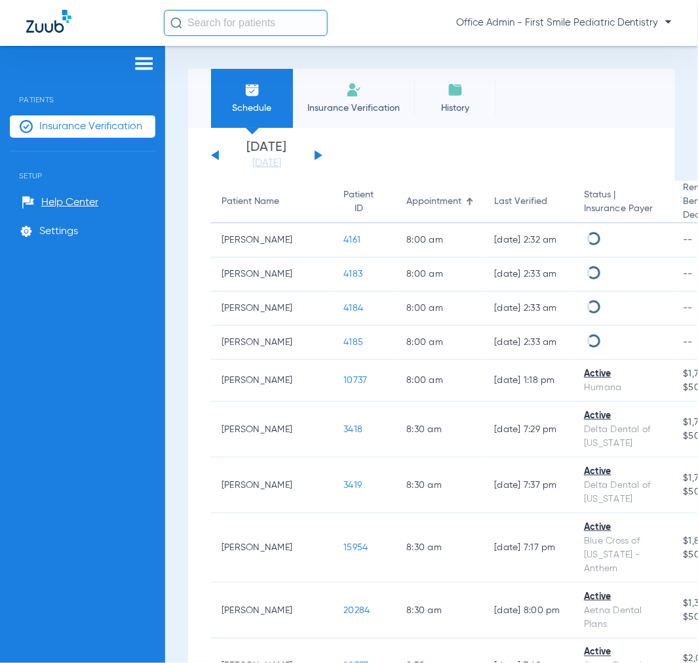
click at [317, 153] on button at bounding box center [319, 155] width 8 height 10
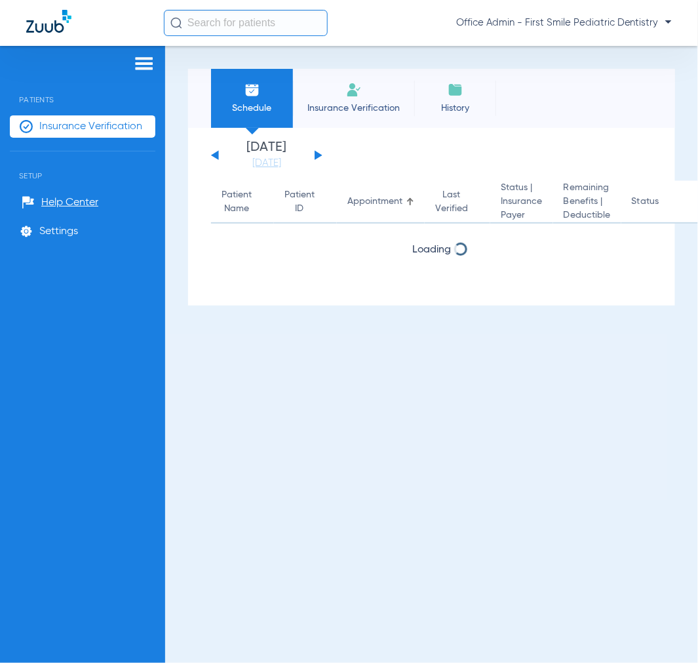
click at [317, 153] on button at bounding box center [319, 155] width 8 height 10
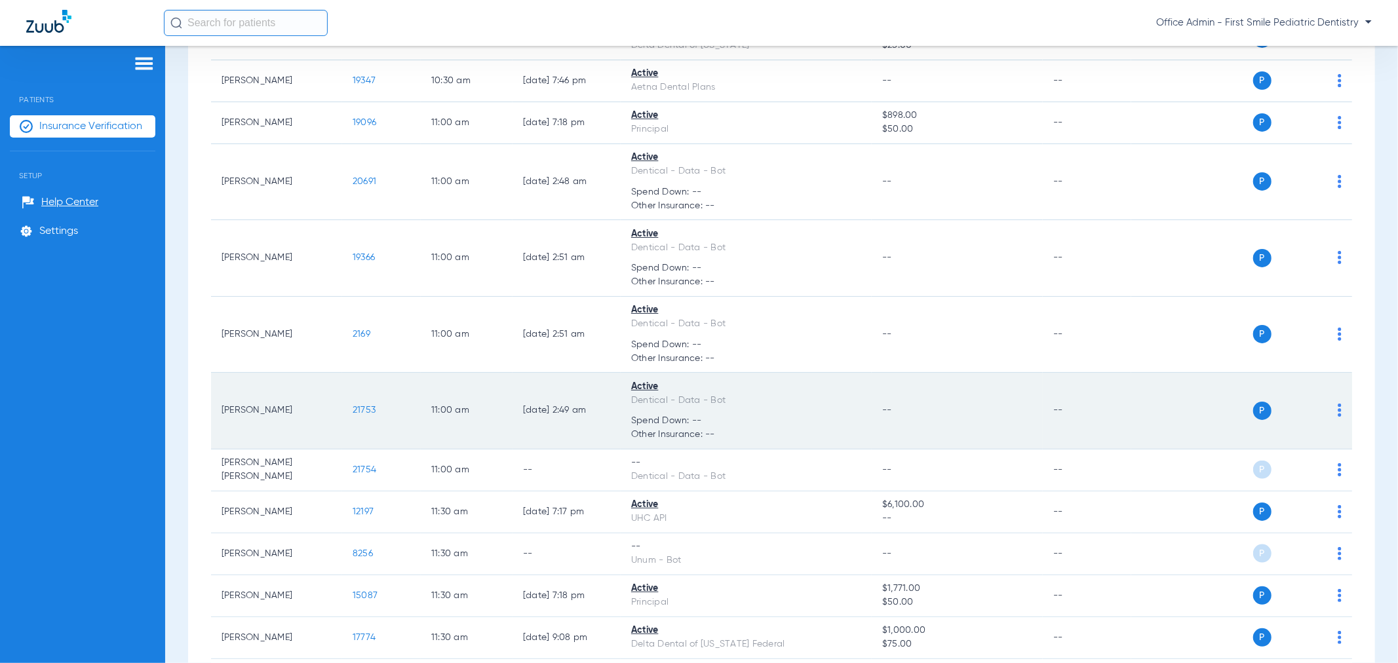
scroll to position [1237, 0]
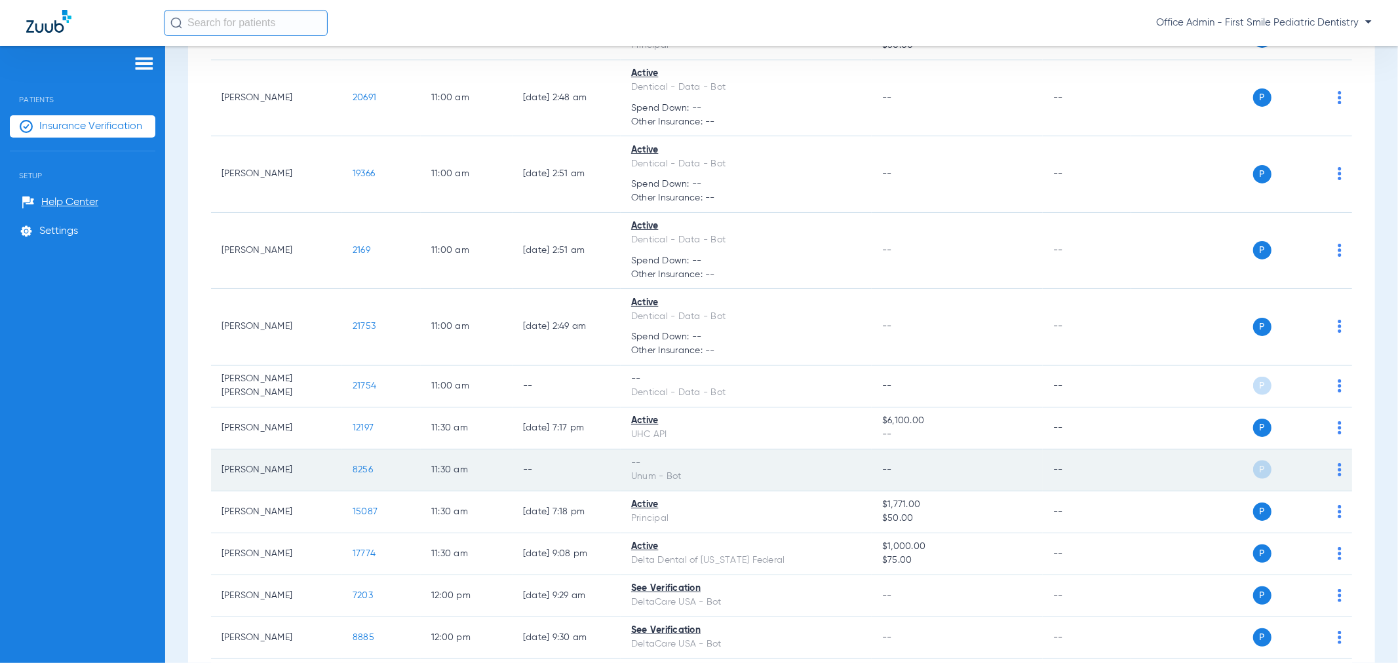
click at [697, 477] on span at bounding box center [1340, 473] width 4 height 9
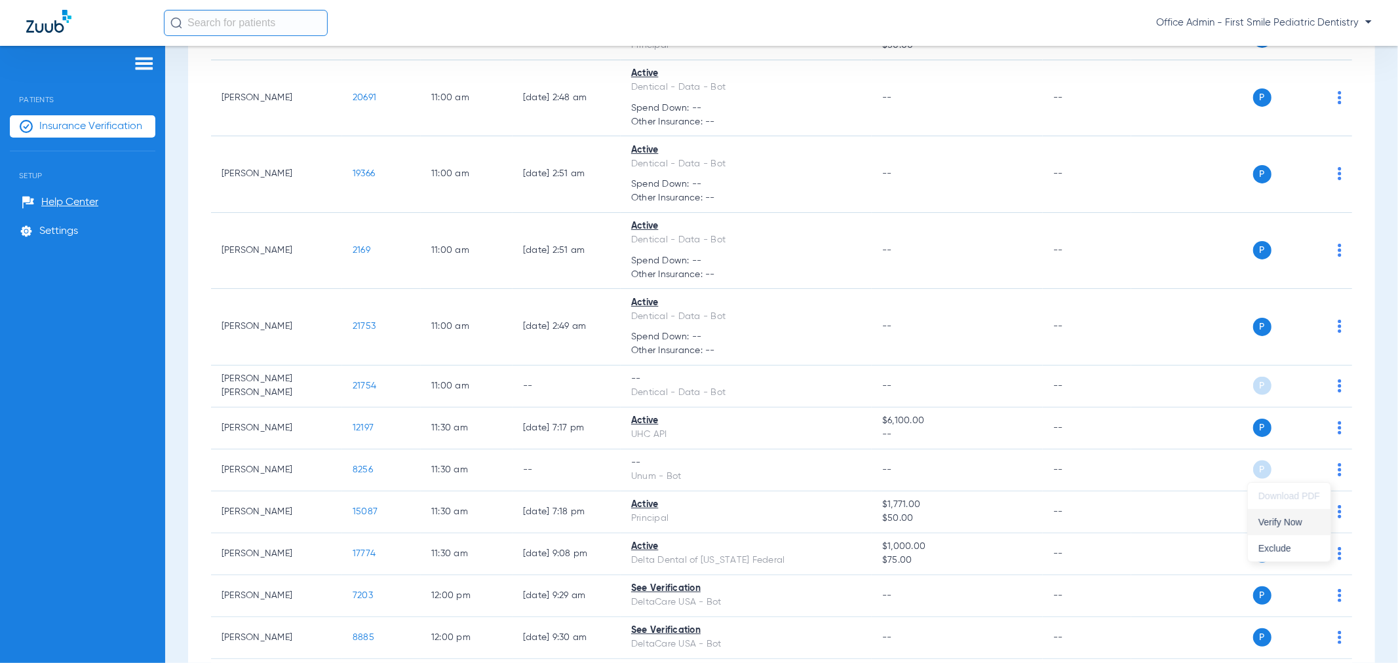
click at [697, 522] on span "Verify Now" at bounding box center [1289, 522] width 62 height 9
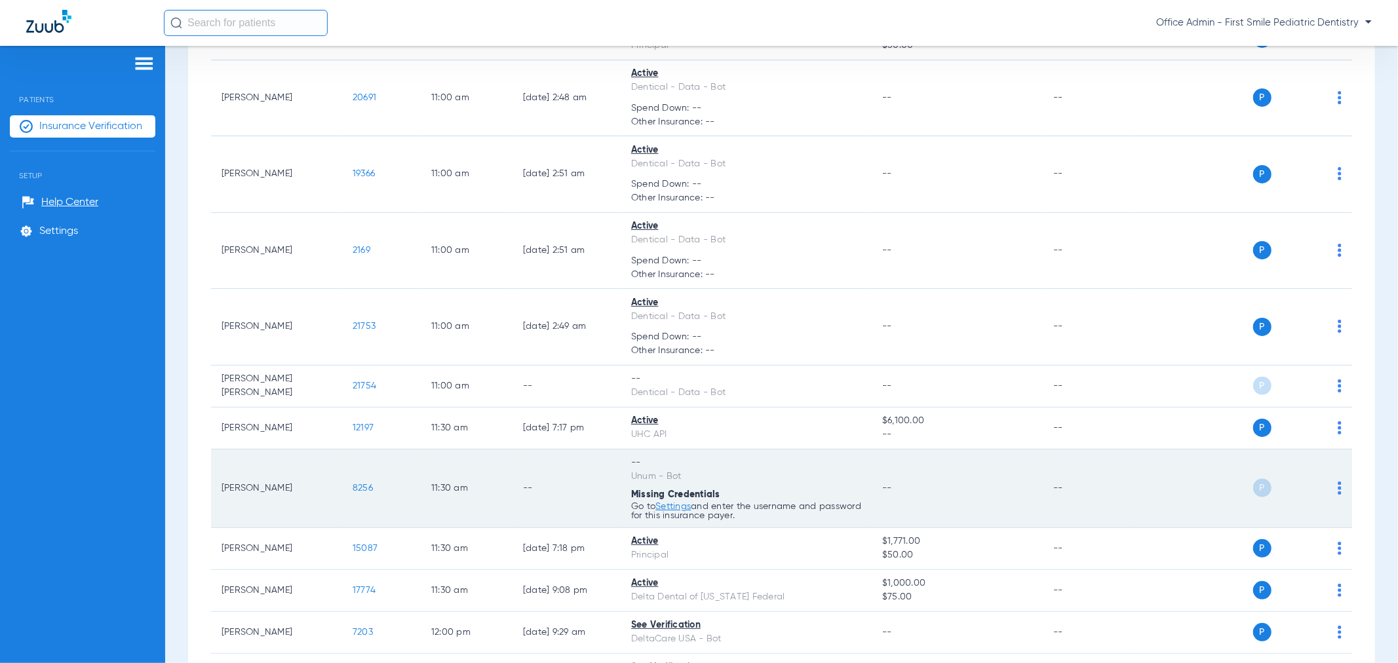
click at [676, 505] on link "Settings" at bounding box center [672, 506] width 35 height 9
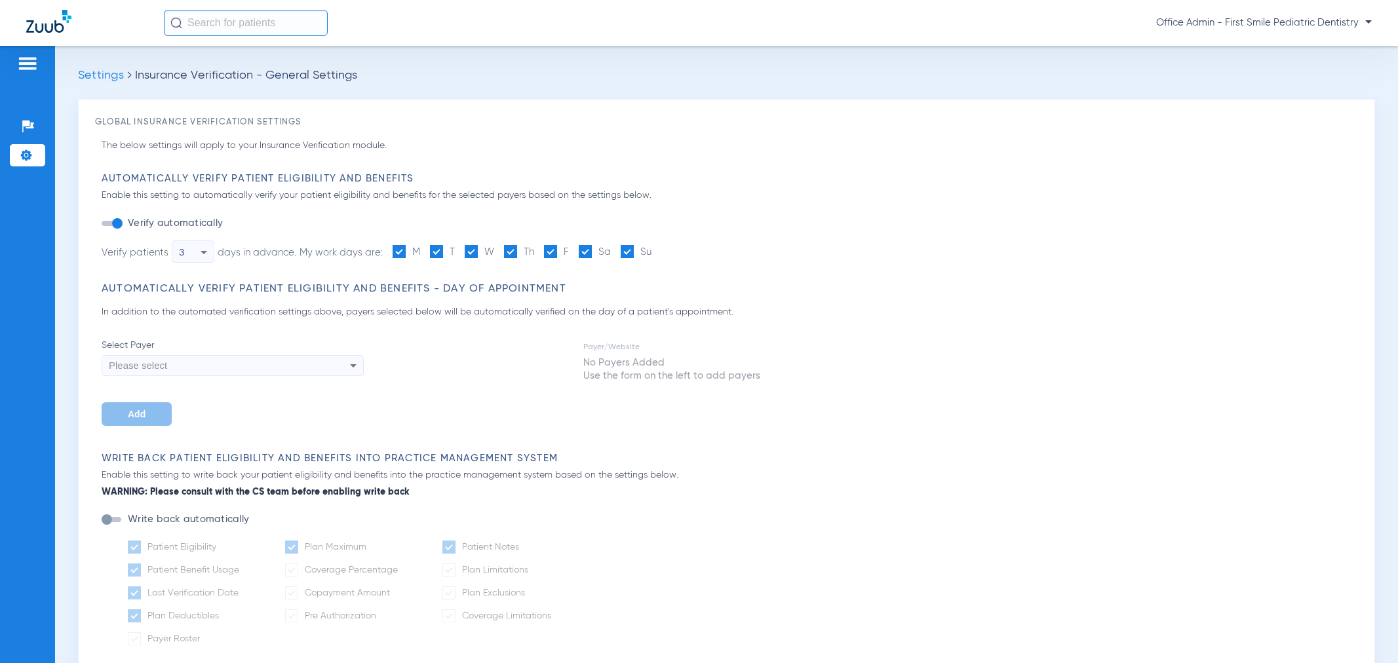
type input "1"
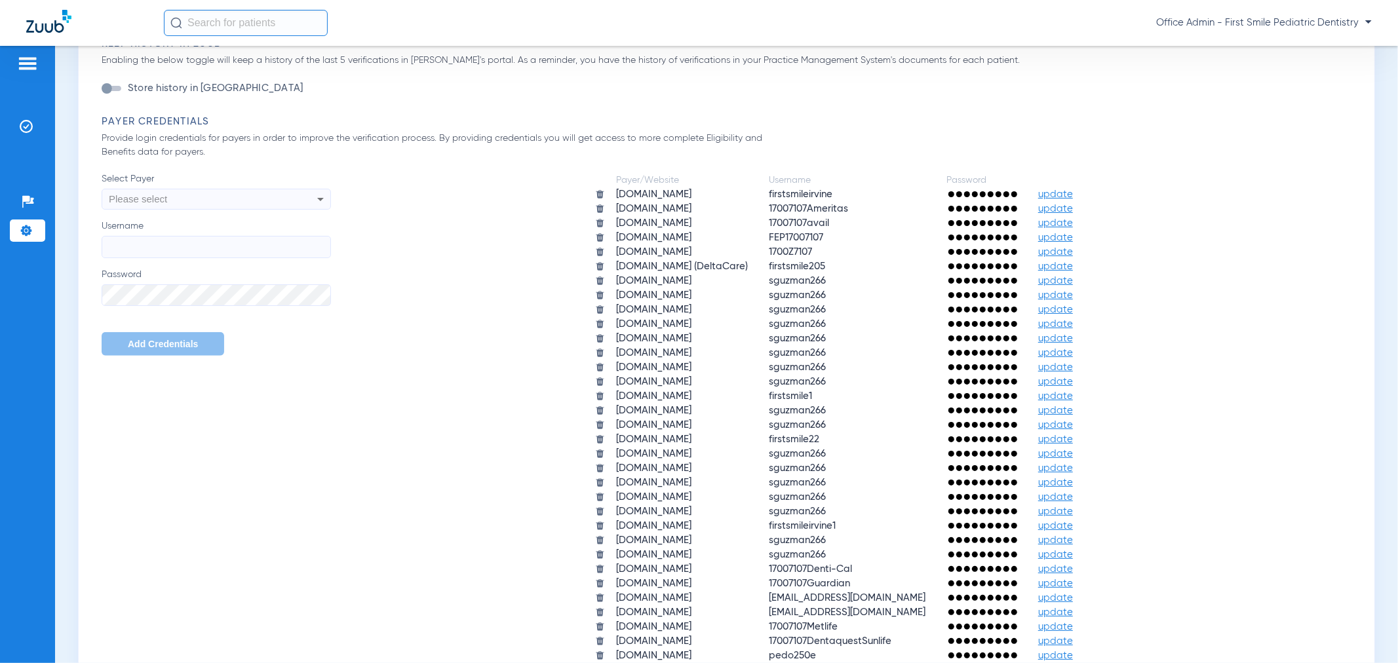
scroll to position [801, 0]
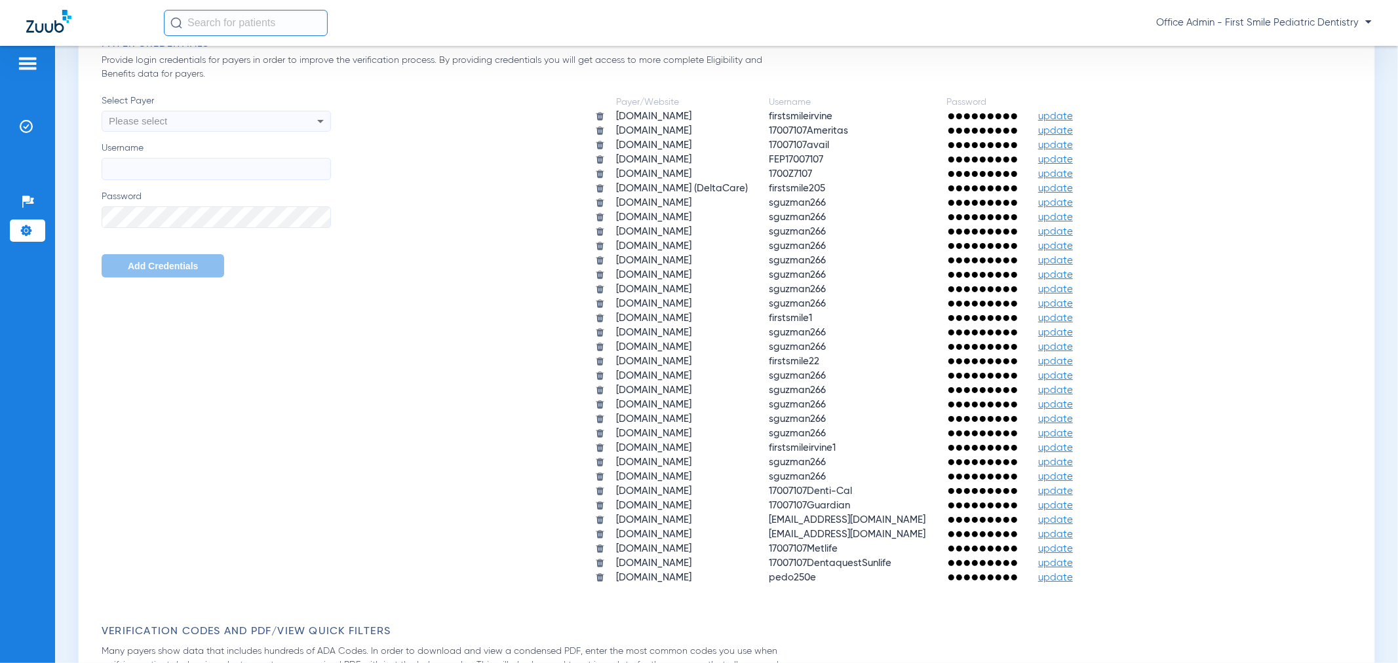
drag, startPoint x: 368, startPoint y: 371, endPoint x: 369, endPoint y: 362, distance: 8.5
click at [369, 362] on div "Payer/Website Username Password aetna.com firstsmileirvine update ameritas.com …" at bounding box center [844, 340] width 1027 height 492
drag, startPoint x: 37, startPoint y: 73, endPoint x: 33, endPoint y: 62, distance: 11.2
click at [35, 71] on div at bounding box center [27, 66] width 21 height 20
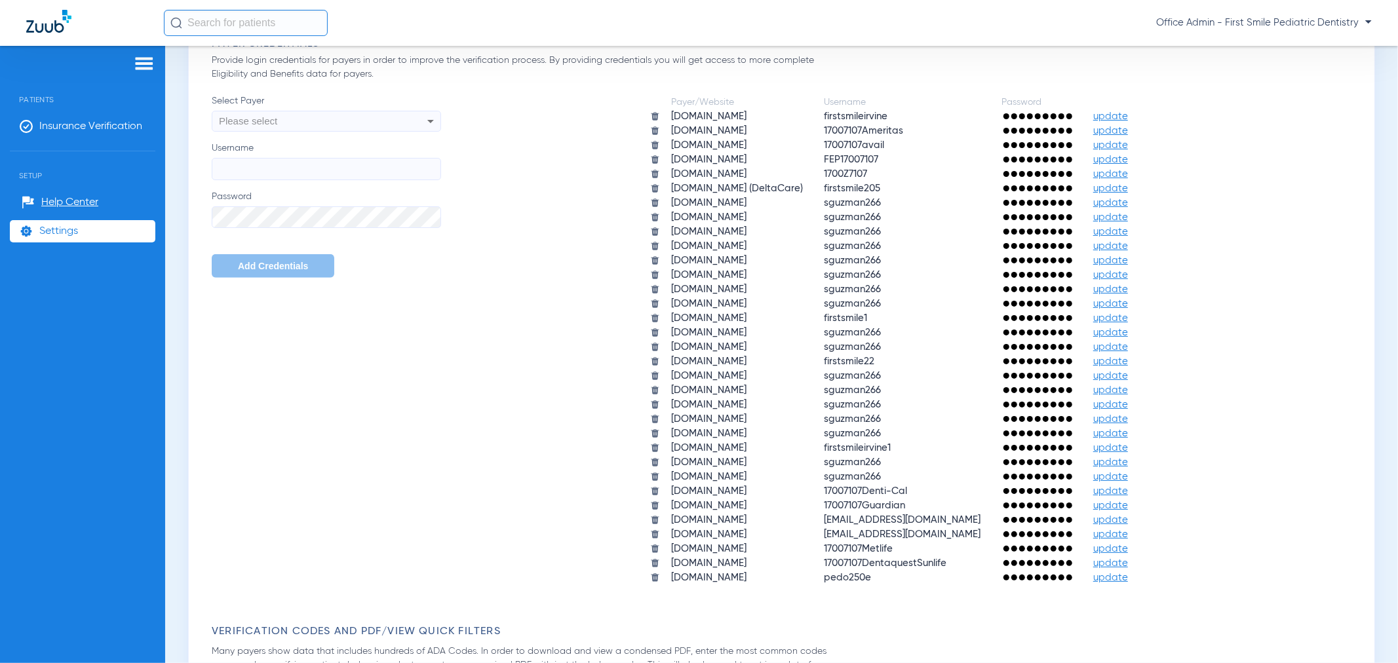
click at [42, 23] on img at bounding box center [48, 21] width 45 height 23
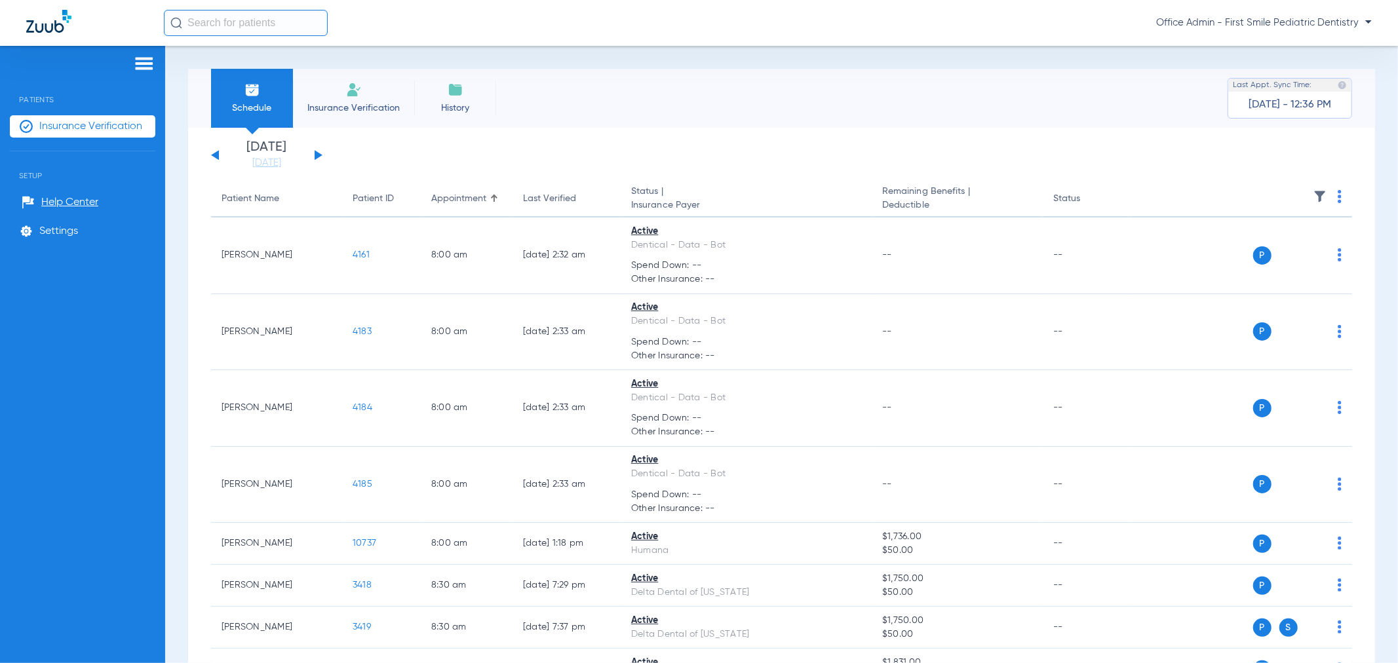
click at [321, 151] on div "[DATE] [DATE] [DATE] [DATE] [DATE] [DATE] [DATE] [DATE] [DATE] [DATE] [DATE] [D…" at bounding box center [266, 155] width 111 height 29
click at [316, 155] on button at bounding box center [319, 155] width 8 height 10
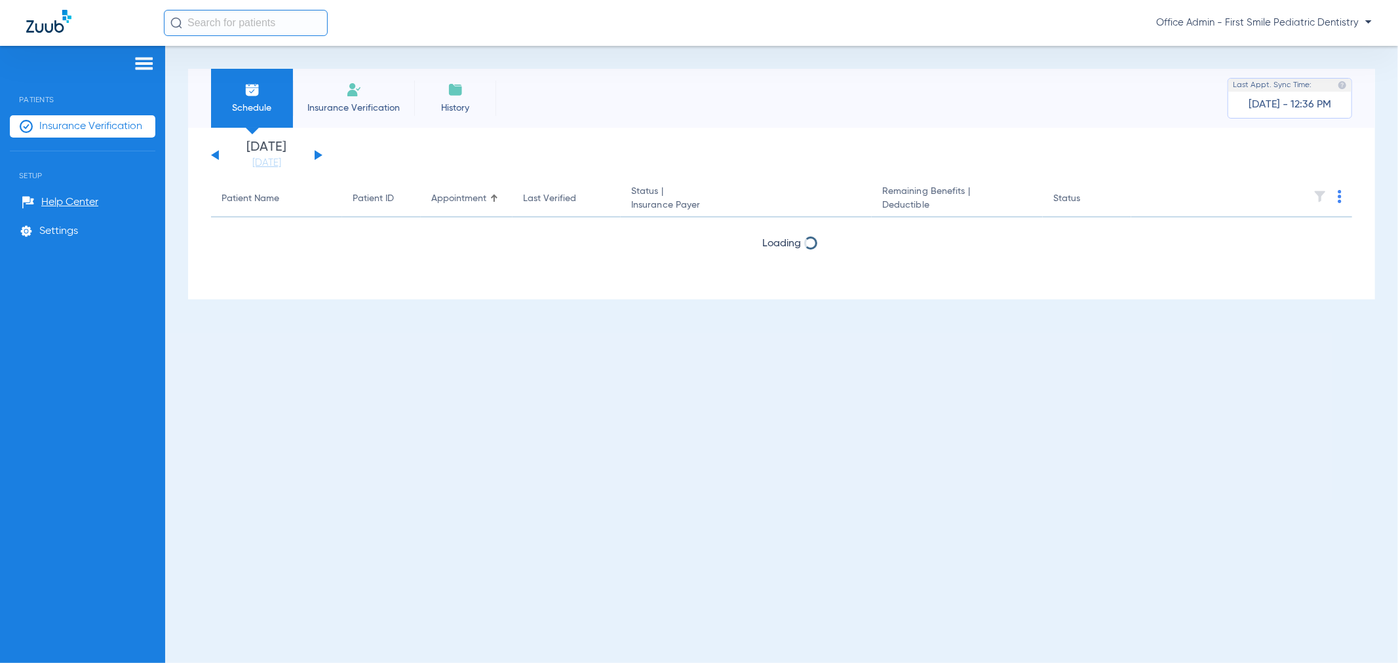
click at [316, 155] on button at bounding box center [319, 155] width 8 height 10
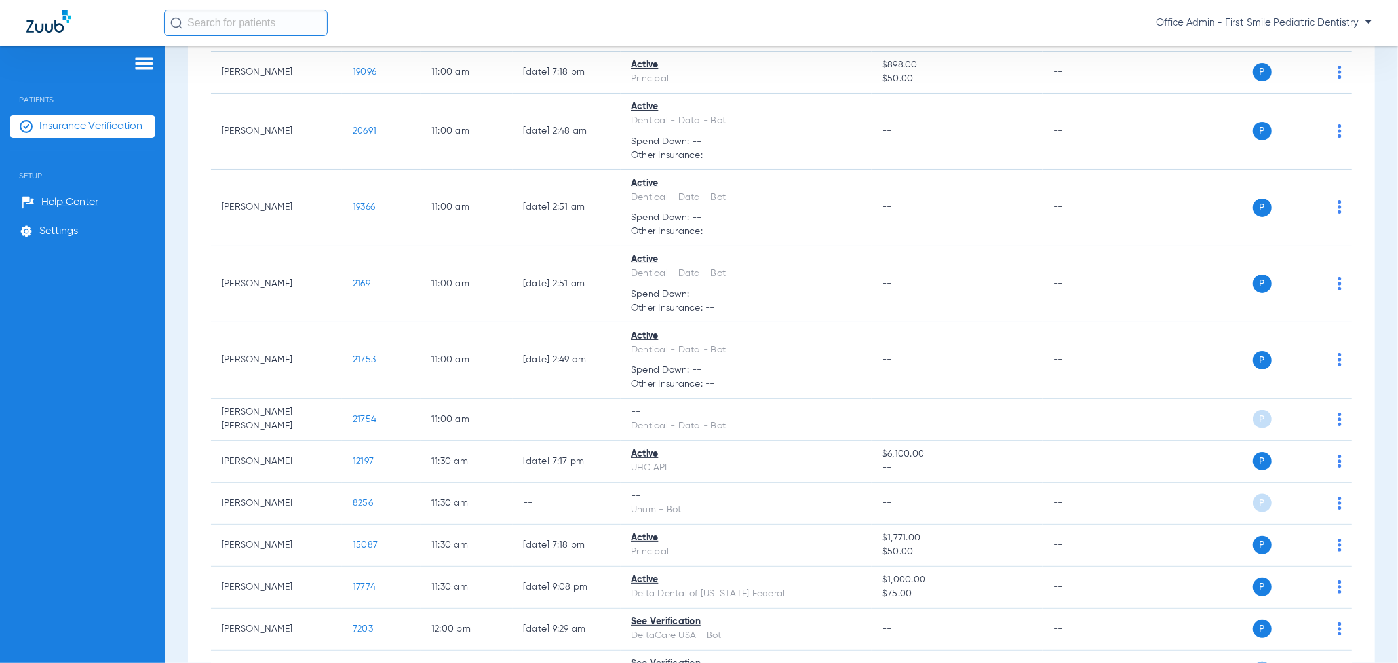
scroll to position [1237, 0]
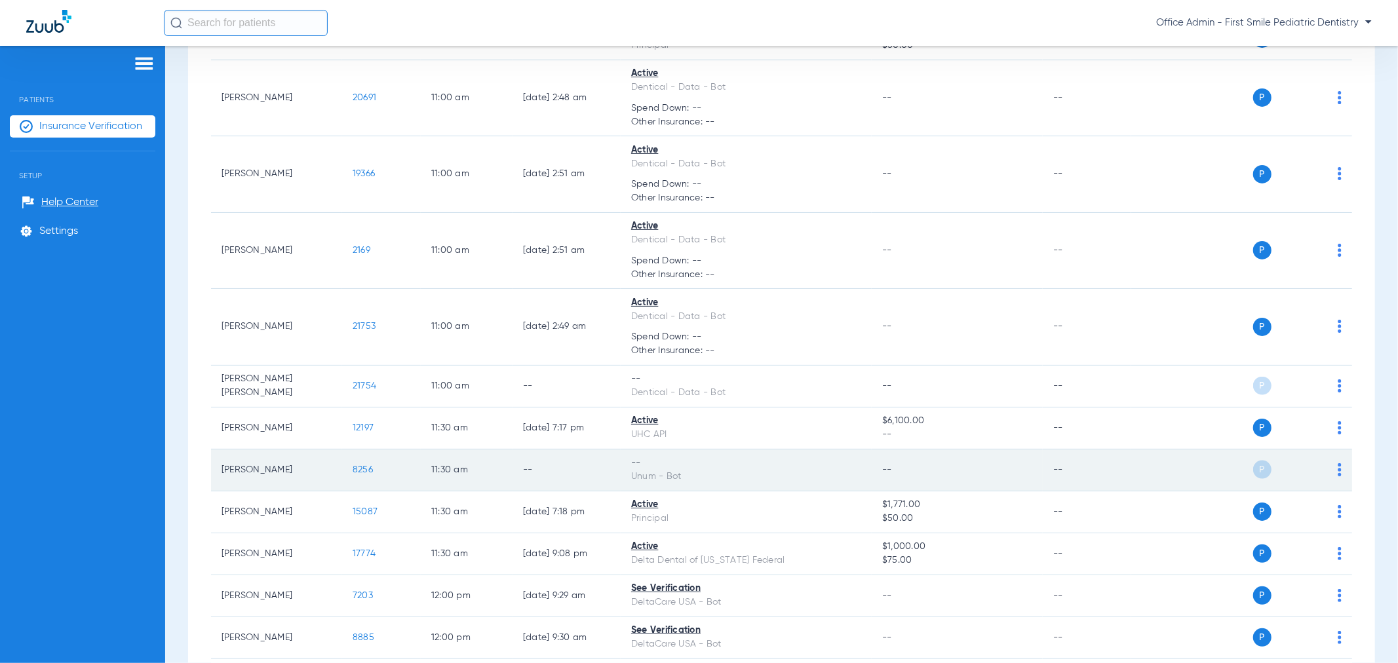
click at [1326, 476] on div "P S" at bounding box center [1236, 470] width 210 height 18
click at [1326, 469] on div "P S" at bounding box center [1236, 470] width 210 height 18
click at [1331, 470] on td "P S" at bounding box center [1241, 471] width 221 height 42
click at [1322, 473] on div "P S" at bounding box center [1236, 470] width 210 height 18
click at [1338, 474] on img at bounding box center [1340, 469] width 4 height 13
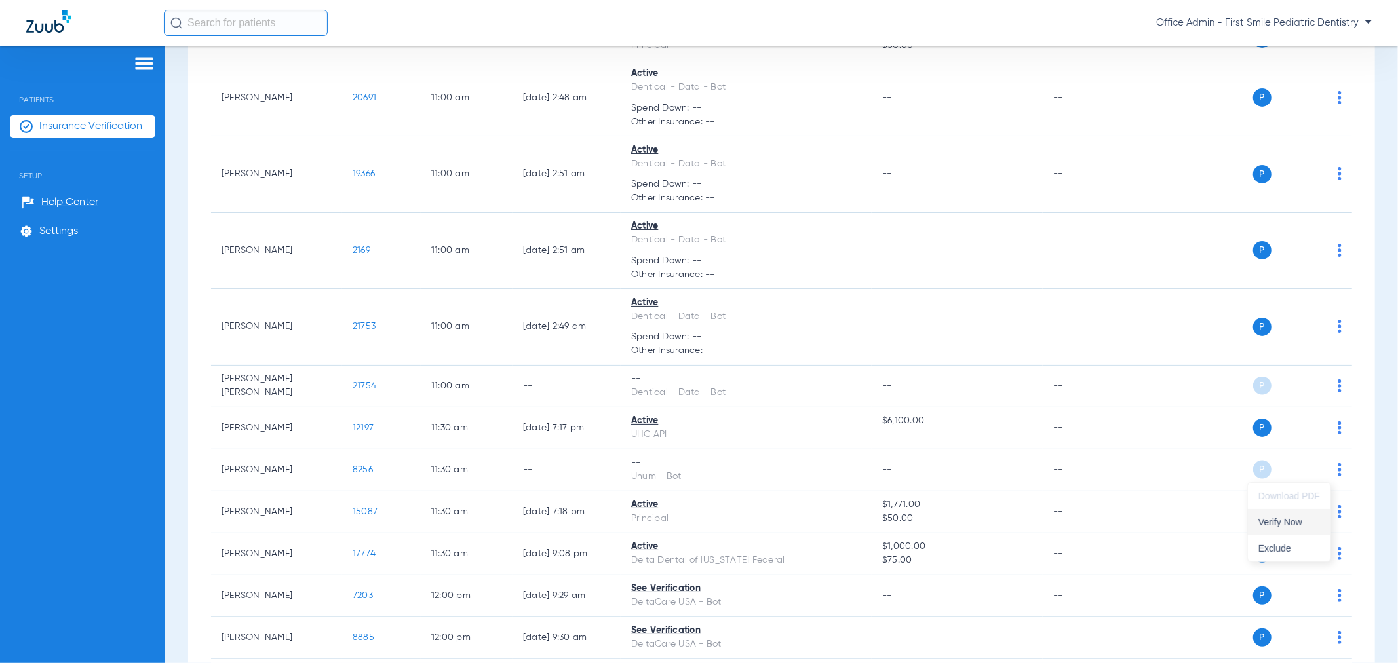
click at [1281, 525] on span "Verify Now" at bounding box center [1289, 522] width 62 height 9
